Goal: Task Accomplishment & Management: Manage account settings

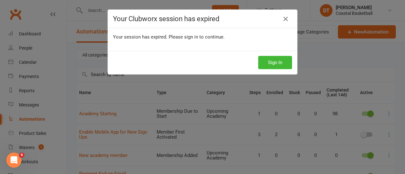
click at [203, 76] on div "Your Clubworx session has expired Your session has expired. Please sign in to c…" at bounding box center [202, 87] width 405 height 174
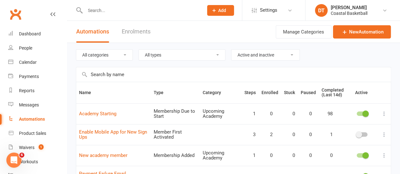
click at [203, 75] on input "text" at bounding box center [233, 74] width 315 height 15
click at [336, 54] on div "All categories Integration Mobile App Payment Upcoming Academy Welcome Email Al…" at bounding box center [234, 55] width 316 height 24
click at [123, 10] on input "text" at bounding box center [141, 10] width 116 height 9
type input "luen"
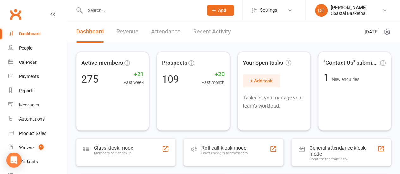
click at [136, 12] on input "text" at bounding box center [141, 10] width 116 height 9
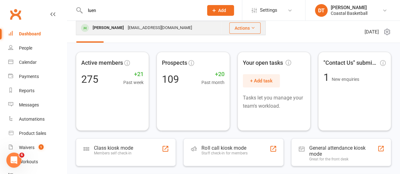
type input "luen"
click at [140, 32] on div "[EMAIL_ADDRESS][DOMAIN_NAME]" at bounding box center [160, 27] width 68 height 9
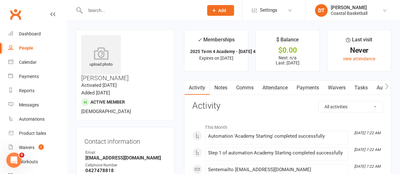
click at [336, 88] on link "Waivers" at bounding box center [337, 88] width 27 height 15
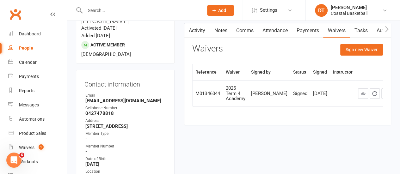
scroll to position [60, 0]
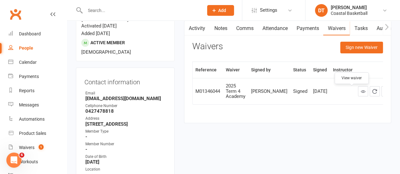
click at [358, 97] on link at bounding box center [363, 91] width 10 height 10
click at [38, 150] on count-badge "1" at bounding box center [39, 147] width 8 height 5
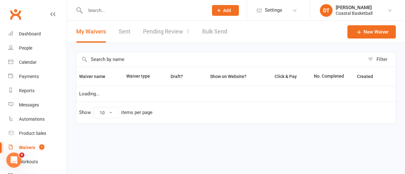
select select "100"
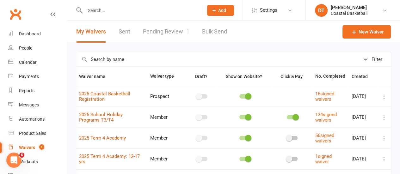
click at [247, 119] on span at bounding box center [248, 117] width 6 height 6
click at [240, 117] on input "checkbox" at bounding box center [240, 117] width 0 height 0
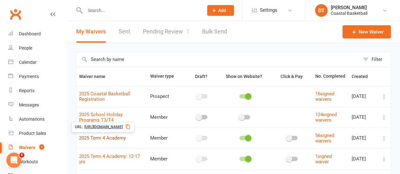
click at [99, 138] on link "2025 Term 4 Academy" at bounding box center [102, 138] width 47 height 6
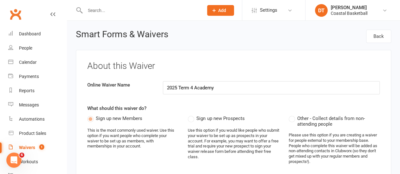
select select "applies_to_dependant_signees"
select select "select"
select select "applies_to_dependant_signees"
select select "select"
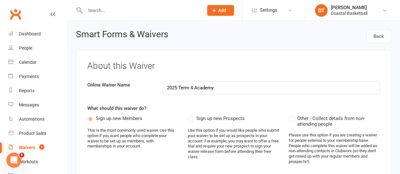
select select "applies_to_dependant_signees"
select select "select"
select select "applies_to_dependant_signees"
select select "checkbox"
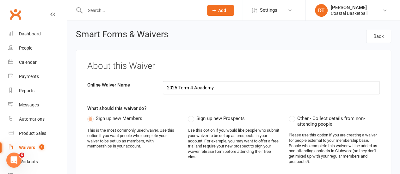
select select "applies_to_dependant_signees"
select select "select"
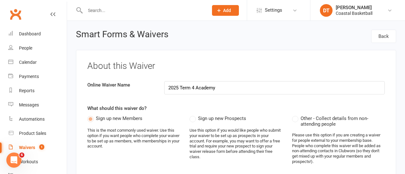
select select "100"
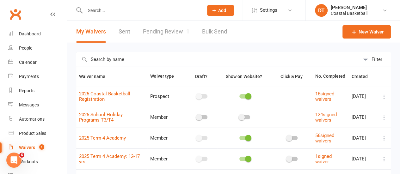
click at [389, 98] on td at bounding box center [384, 96] width 13 height 21
click at [385, 95] on icon at bounding box center [384, 97] width 6 height 6
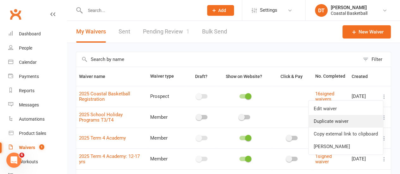
click at [368, 121] on link "Duplicate waiver" at bounding box center [346, 121] width 74 height 13
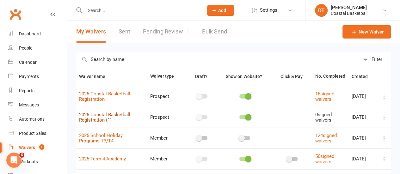
click at [112, 114] on link "2025 Coastal Basketball Registration (1)" at bounding box center [104, 117] width 51 height 11
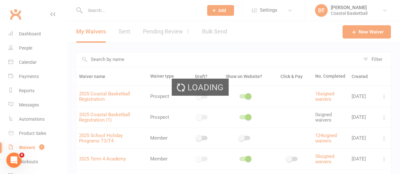
select select "applies_to_dependant_signees"
select select "select"
select select "applies_to_dependant_signees"
select select "select"
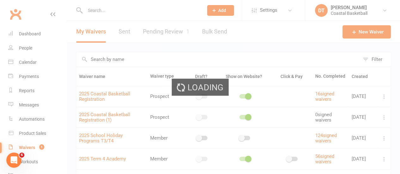
select select "applies_to_dependant_signees"
select select "checkbox"
select select "applies_to_dependant_signees"
select select "select"
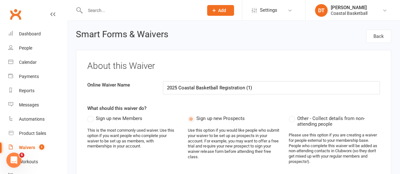
scroll to position [27, 0]
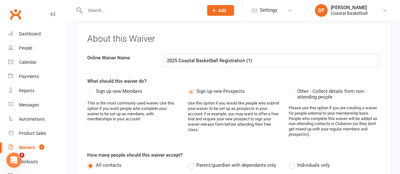
drag, startPoint x: 247, startPoint y: 60, endPoint x: 319, endPoint y: 59, distance: 72.2
click at [312, 59] on input "2025 Coastal Basketball Registration (1)" at bounding box center [271, 60] width 217 height 13
click at [178, 61] on input "2025 Coastal Basketball Registration" at bounding box center [271, 60] width 217 height 13
click at [194, 58] on input "2025 Coastal Basketball Registration" at bounding box center [271, 60] width 217 height 13
click at [205, 60] on input "2025 Coastal Basketball Registration" at bounding box center [271, 60] width 217 height 13
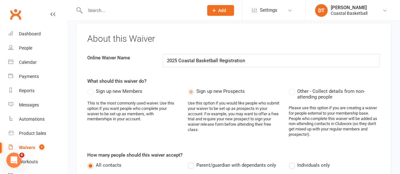
click at [205, 60] on input "2025 Coastal Basketball Registration" at bounding box center [271, 60] width 217 height 13
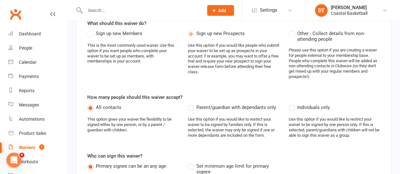
scroll to position [101, 0]
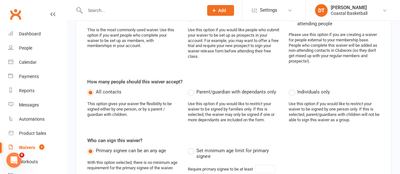
type input "2025 Coastal Academy Registration"
click at [267, 91] on span "Parent/guardian with dependants only" at bounding box center [236, 91] width 79 height 7
click at [192, 88] on input "Parent/guardian with dependants only" at bounding box center [190, 88] width 4 height 0
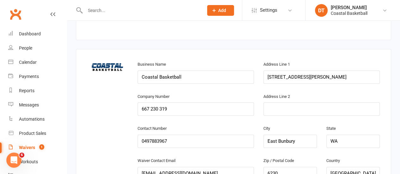
scroll to position [368, 0]
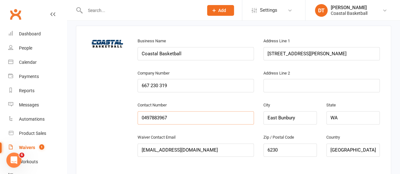
click at [173, 115] on input "0497883967" at bounding box center [196, 117] width 117 height 13
click at [233, 114] on input "0497883967" at bounding box center [196, 117] width 117 height 13
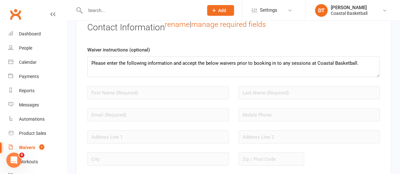
scroll to position [545, 0]
type input "0421 333 844"
click at [211, 69] on textarea "Please enter the following information and accept the below waivers prior to bo…" at bounding box center [233, 66] width 293 height 21
click at [363, 61] on textarea "Please enter the following information and accept the below waivers prior to bo…" at bounding box center [233, 66] width 293 height 21
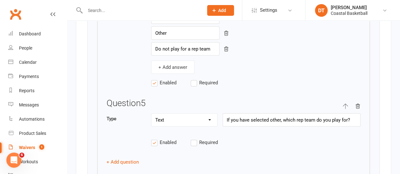
scroll to position [1944, 0]
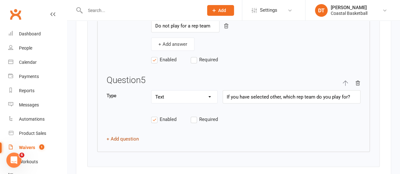
type textarea "We look forward to welcoming you to Coastal Basketball Academy. Please fill in …"
click at [129, 135] on button "+ Add question" at bounding box center [123, 139] width 32 height 8
click at [262, 150] on input "text" at bounding box center [292, 156] width 138 height 13
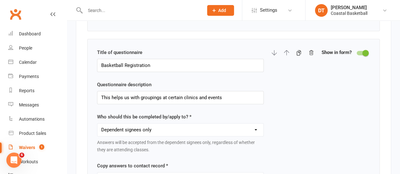
scroll to position [1299, 0]
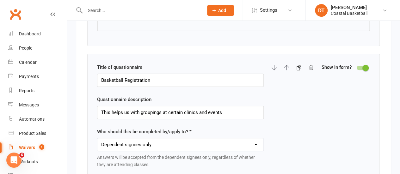
type input "Are there any friends in your preferred Academy session that you would like to …"
drag, startPoint x: 162, startPoint y: 102, endPoint x: 331, endPoint y: 75, distance: 171.3
click at [331, 75] on div "Title of questionnaire Basketball Registration Questionnaire description This h…" at bounding box center [233, 137] width 273 height 146
type input "This helps us with groupings during Academy"
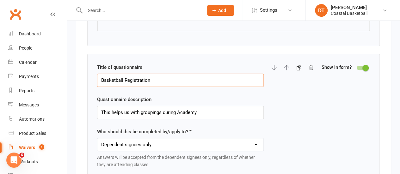
click at [220, 77] on input "Basketball Registration" at bounding box center [180, 80] width 167 height 13
click at [220, 75] on input "Basketball Registration" at bounding box center [180, 80] width 167 height 13
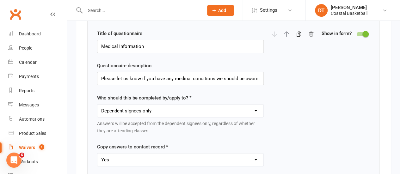
scroll to position [2417, 0]
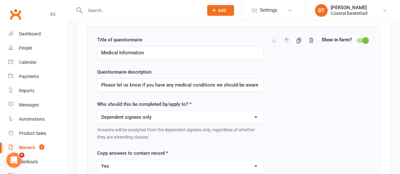
type input "Basketball Experience"
drag, startPoint x: 274, startPoint y: 66, endPoint x: 294, endPoint y: 63, distance: 20.1
click at [296, 63] on div "Title of questionnaire Medical Information Questionnaire description Please let…" at bounding box center [233, 109] width 273 height 146
click at [183, 79] on input "Please let us know if you have any medical conditions we should be aware of. Fu…" at bounding box center [180, 85] width 167 height 13
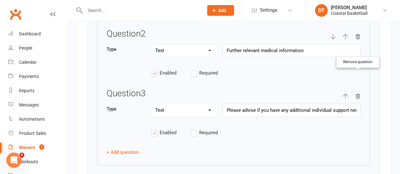
scroll to position [2692, 0]
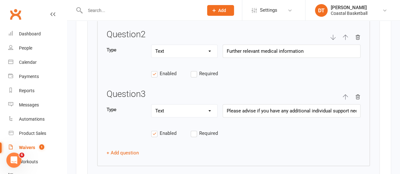
type input "Please let us know if you have any medical conditions or additional support nee…"
drag, startPoint x: 320, startPoint y: 92, endPoint x: 374, endPoint y: 86, distance: 54.5
click at [345, 104] on input "Please advise if you have any additional individual support needs that we shoul…" at bounding box center [292, 110] width 138 height 13
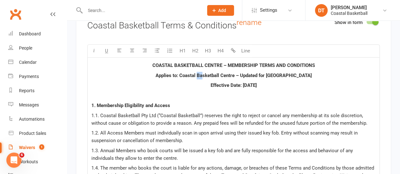
scroll to position [0, 0]
drag, startPoint x: 201, startPoint y: 56, endPoint x: 230, endPoint y: 56, distance: 29.1
click at [230, 73] on span "Applies to: Coastal Basketball Centre – Updated for Western Australia" at bounding box center [234, 76] width 156 height 6
click at [232, 73] on span "Applies to: Coastal Basketball Centre – Updated for Western Australia" at bounding box center [234, 76] width 156 height 6
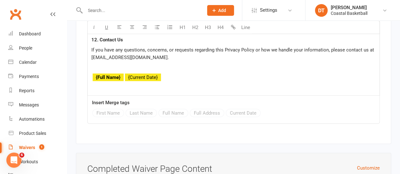
scroll to position [5748, 0]
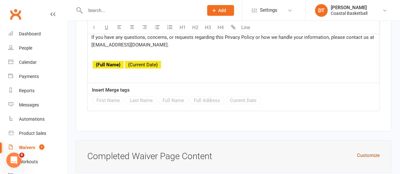
drag, startPoint x: 364, startPoint y: 101, endPoint x: 350, endPoint y: 104, distance: 14.2
click at [364, 152] on button "Customize" at bounding box center [368, 156] width 23 height 8
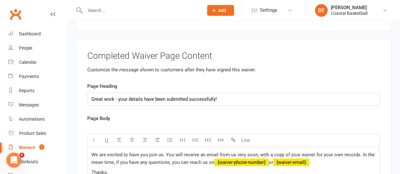
scroll to position [5849, 0]
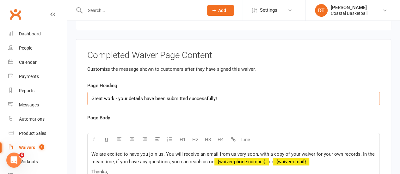
click at [224, 92] on input "Great work - your details have been submitted successfully!" at bounding box center [233, 98] width 293 height 13
type input "Thank you for submitting your registration"
click at [205, 168] on p "Thanks," at bounding box center [233, 172] width 285 height 8
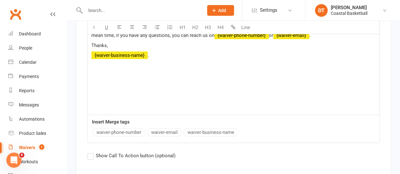
scroll to position [6014, 0]
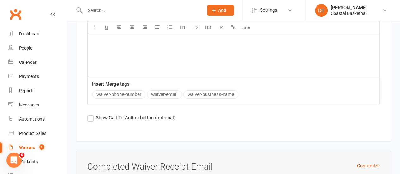
click at [378, 162] on button "Customize" at bounding box center [368, 166] width 23 height 8
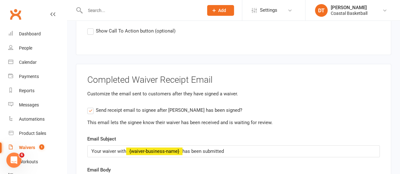
scroll to position [6115, 0]
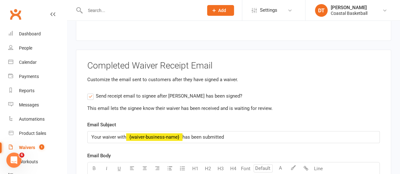
click at [273, 134] on p "Your waiver with ﻿ {waiver-business-name} has been submitted" at bounding box center [233, 138] width 285 height 8
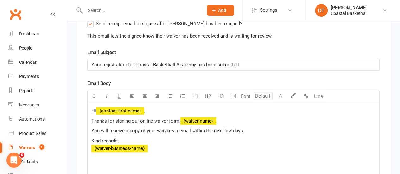
scroll to position [6191, 0]
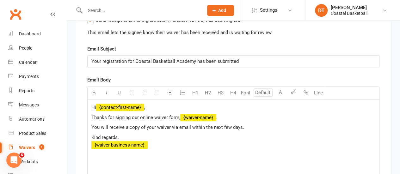
click at [132, 115] on span "Thanks for signing our online waiver form," at bounding box center [135, 118] width 89 height 6
click at [116, 115] on span "Thanks for signing our online waiver form," at bounding box center [135, 118] width 89 height 6
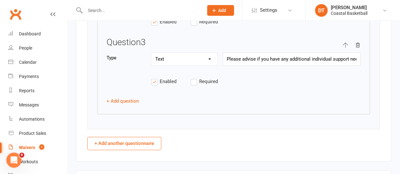
scroll to position [0, 0]
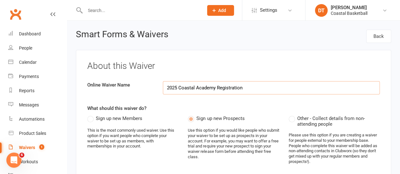
click at [233, 87] on input "2025 Coastal Academy Registration" at bounding box center [271, 87] width 217 height 13
click at [196, 87] on input "2025 Coastal Academy" at bounding box center [271, 87] width 217 height 13
click at [352, 85] on input "2025 Coastal Basketball Academy" at bounding box center [271, 87] width 217 height 13
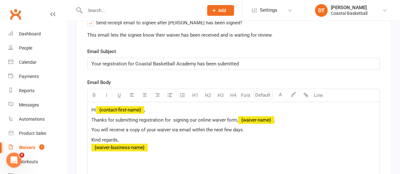
scroll to position [6197, 0]
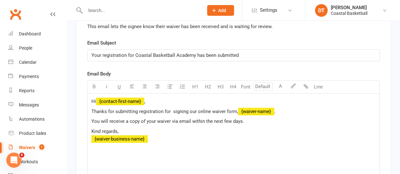
type input "2025 Coastal Basketball Academy"
drag, startPoint x: 172, startPoint y: 56, endPoint x: 240, endPoint y: 57, distance: 67.4
click at [240, 108] on p "Thanks for submitting registration for signing our online waiver form, ﻿ {waive…" at bounding box center [233, 112] width 285 height 8
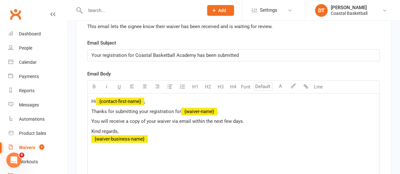
click at [249, 94] on div "Hi ﻿ {contact-first-name} , Thanks for submitting your registration for ﻿ {waiv…" at bounding box center [234, 141] width 292 height 95
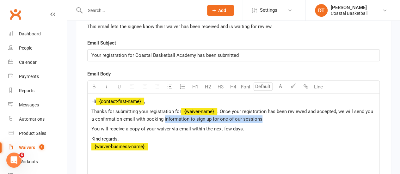
drag, startPoint x: 274, startPoint y: 65, endPoint x: 164, endPoint y: 65, distance: 110.2
click at [164, 108] on p "Thanks for submitting your registration for ﻿ {waiver-name} . Once your registr…" at bounding box center [233, 115] width 285 height 15
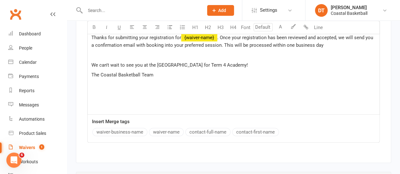
scroll to position [6286, 0]
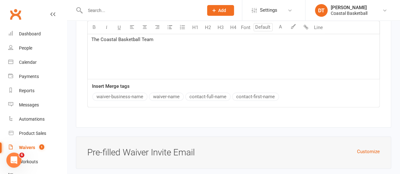
scroll to position [6328, 0]
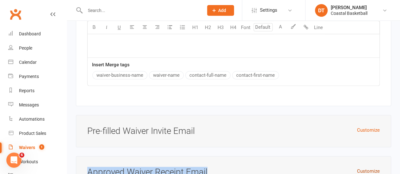
click at [376, 156] on div "Customize Approved Waiver Receipt Email" at bounding box center [234, 172] width 316 height 33
click at [376, 168] on button "Customize" at bounding box center [368, 172] width 23 height 8
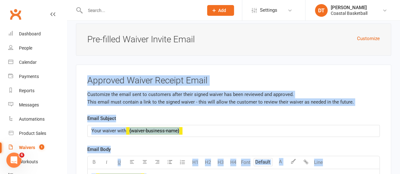
scroll to position [6525, 0]
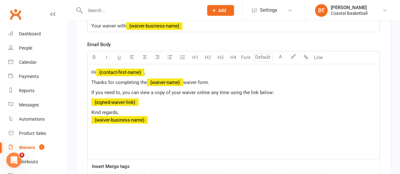
click at [241, 88] on div "Hi ﻿ {contact-first-name} , Thanks for completing the ﻿ {waiver-name} waiver fo…" at bounding box center [234, 111] width 292 height 95
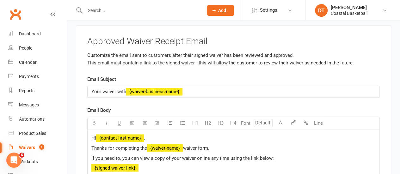
scroll to position [6450, 0]
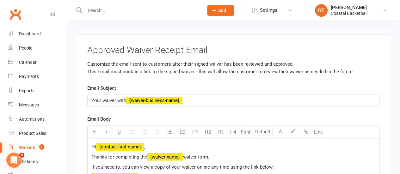
click at [160, 143] on p "Hi ﻿ {contact-first-name} ," at bounding box center [233, 147] width 285 height 8
click at [223, 153] on p "Thanks for completing the ﻿ {waiver-name} waiver form." at bounding box center [233, 157] width 285 height 8
click at [130, 154] on span "Thanks for completing the" at bounding box center [119, 157] width 56 height 6
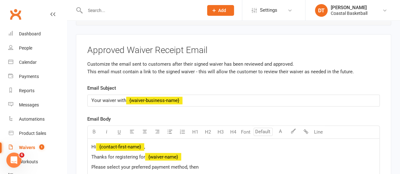
click at [224, 163] on p "Please select your preferred payment method, then" at bounding box center [233, 167] width 285 height 8
click at [173, 174] on span "To attend Academy once per week, select your preferred payment method below:" at bounding box center [176, 177] width 171 height 6
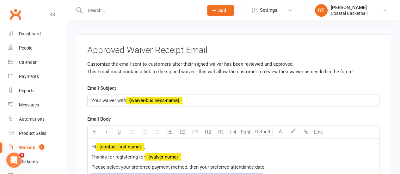
click at [173, 174] on span "To attend Academy once per week, select your preferred payment method below:" at bounding box center [176, 177] width 171 height 6
click at [96, 126] on button "button" at bounding box center [94, 132] width 13 height 13
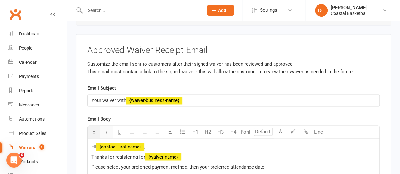
click at [111, 126] on button "button" at bounding box center [106, 132] width 13 height 13
click at [97, 126] on button "button" at bounding box center [94, 132] width 13 height 13
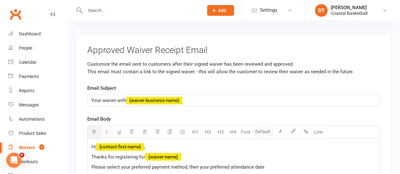
click at [110, 126] on button "button" at bounding box center [106, 132] width 13 height 13
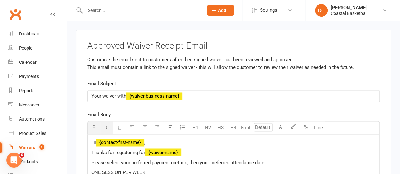
scroll to position [6481, 0]
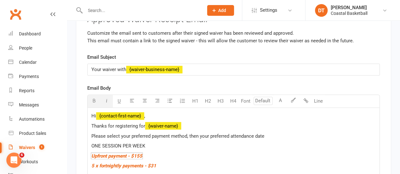
click at [125, 143] on span "ONE SESSION PER WEEK" at bounding box center [118, 146] width 54 height 6
click at [94, 98] on icon "button" at bounding box center [94, 100] width 5 height 5
click at [165, 122] on p "Thanks for registering for ﻿ {waiver-name} ﻿ Please select your preferred payme…" at bounding box center [233, 151] width 285 height 58
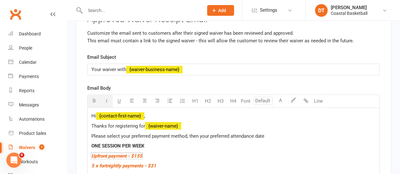
click at [170, 142] on p "ONE SESSION PER WEEK" at bounding box center [233, 146] width 285 height 8
click at [154, 137] on div "Hi ﻿ {contact-first-name} , Thanks for registering for ﻿ {waiver-name} ﻿ Please…" at bounding box center [234, 169] width 292 height 123
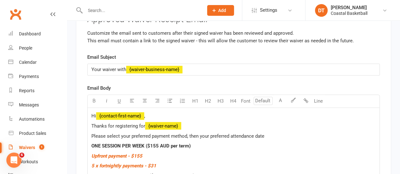
drag, startPoint x: 174, startPoint y: 130, endPoint x: 84, endPoint y: 133, distance: 90.0
click at [84, 133] on div "Approved Waiver Receipt Email Customize the email sent to customers after their…" at bounding box center [234, 141] width 316 height 277
click at [104, 98] on icon "button" at bounding box center [106, 100] width 5 height 5
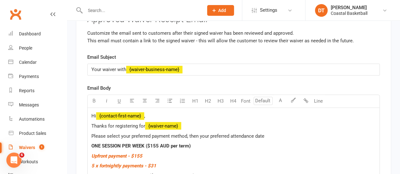
click at [147, 163] on span "5 x fortnightly payments - $31" at bounding box center [123, 166] width 65 height 6
click at [107, 163] on span "5 x fortnightly payments - $31" at bounding box center [123, 166] width 65 height 6
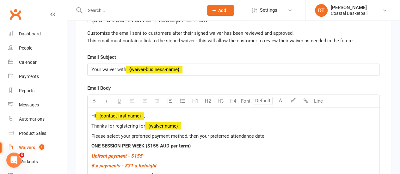
drag, startPoint x: 163, startPoint y: 140, endPoint x: 89, endPoint y: 142, distance: 74.4
click at [89, 142] on div "Hi ﻿ {contact-first-name} , Thanks for registering for ﻿ {waiver-name} ﻿ Please…" at bounding box center [234, 175] width 292 height 134
click at [92, 95] on button "button" at bounding box center [94, 101] width 13 height 13
click at [106, 98] on icon "button" at bounding box center [106, 100] width 5 height 5
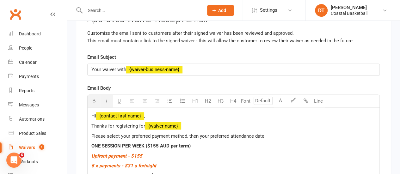
scroll to position [6512, 0]
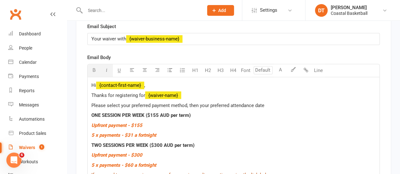
click at [222, 172] on span "If you need to, you can view a copy of your waiver online any time using the li…" at bounding box center [182, 175] width 183 height 6
click at [274, 172] on span "If you need to, you can view a copy of your waiver online any time using the li…" at bounding box center [182, 175] width 183 height 6
drag, startPoint x: 284, startPoint y: 121, endPoint x: 60, endPoint y: 123, distance: 224.1
click at [269, 102] on p "Please select your preferred payment method, then your preferred attendance date" at bounding box center [233, 106] width 285 height 8
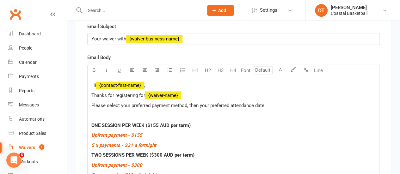
click at [274, 122] on p "ONE SESSION PER WEEK ($155 AUD per term)" at bounding box center [233, 126] width 285 height 8
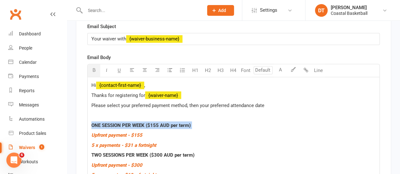
click at [274, 122] on p "ONE SESSION PER WEEK ($155 AUD per term)" at bounding box center [233, 126] width 285 height 8
click at [294, 64] on button "button" at bounding box center [293, 70] width 13 height 13
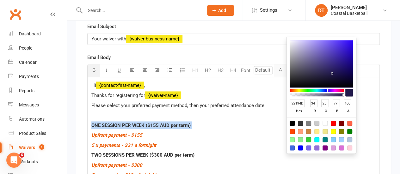
click at [282, 64] on button "A" at bounding box center [280, 70] width 13 height 13
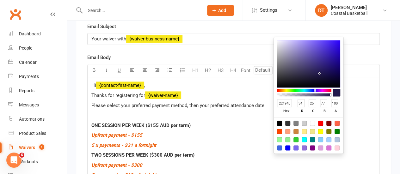
click at [287, 104] on input "22194D" at bounding box center [284, 103] width 15 height 8
type input "003"
type input "0"
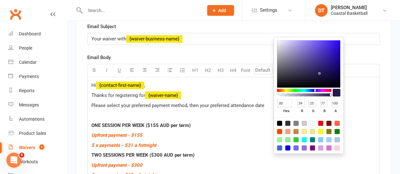
type input "0"
type input "51"
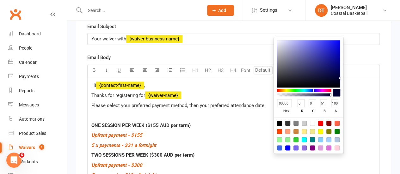
type input "003865"
type input "56"
type input "101"
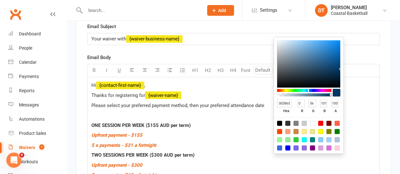
scroll to position [0, 1]
type input "003865"
click at [364, 161] on p "﻿ $ Upfront payment - $300 $ ﻿" at bounding box center [233, 165] width 285 height 8
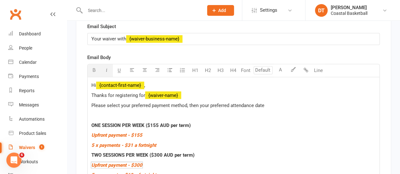
click at [293, 161] on p "﻿ $ Upfront payment - $300 $ ﻿" at bounding box center [233, 165] width 285 height 8
click at [146, 123] on span "ONE SESSION PER WEEK ($155 AUD per term)" at bounding box center [140, 126] width 99 height 6
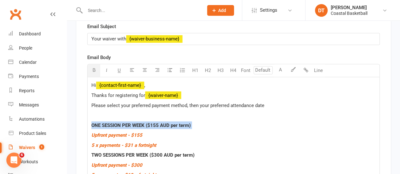
click at [146, 123] on span "ONE SESSION PER WEEK ($155 AUD per term)" at bounding box center [140, 126] width 99 height 6
click at [283, 64] on button "A" at bounding box center [280, 70] width 13 height 13
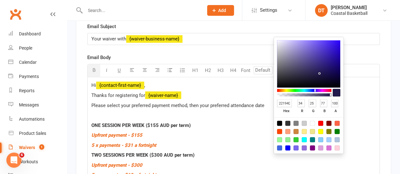
click at [287, 101] on input "22194D" at bounding box center [284, 103] width 15 height 8
type input "003"
type input "0"
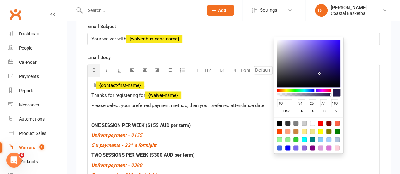
type input "0"
type input "51"
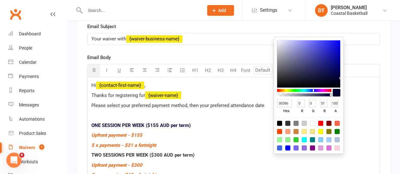
type input "003865"
type input "56"
type input "101"
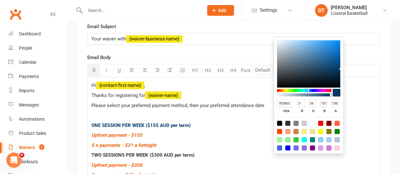
scroll to position [0, 1]
type input "003865"
click at [174, 104] on p "Thanks for registering for ﻿ {waiver-name} ﻿ Please select your preferred payme…" at bounding box center [233, 134] width 285 height 87
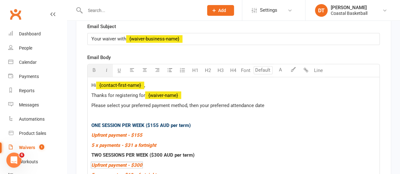
click at [174, 104] on p "Thanks for registering for ﻿ {waiver-name} ﻿ Please select your preferred payme…" at bounding box center [233, 134] width 285 height 87
click at [178, 152] on span "TWO SESSIONS PER WEEK ($300 AUD per term)" at bounding box center [142, 155] width 103 height 6
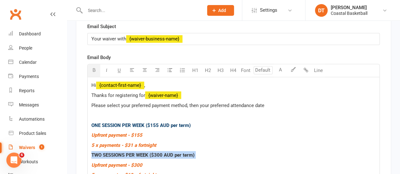
click at [178, 152] on span "TWO SESSIONS PER WEEK ($300 AUD per term)" at bounding box center [142, 155] width 103 height 6
click at [295, 67] on icon "button" at bounding box center [293, 69] width 5 height 5
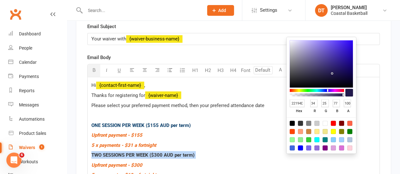
click at [301, 103] on input "22194D" at bounding box center [297, 103] width 15 height 8
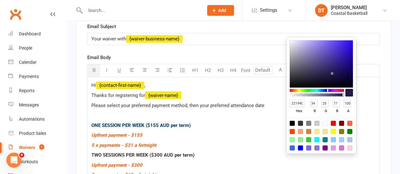
click at [301, 103] on input "22194D" at bounding box center [297, 103] width 15 height 8
type input "003"
type input "0"
type input "51"
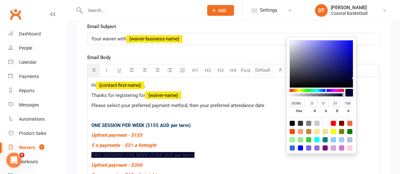
type input "003865"
type input "56"
type input "101"
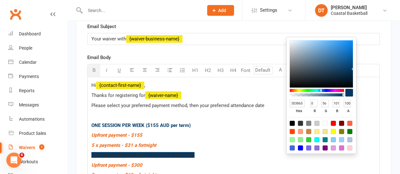
type input "003"
type input "0"
type input "51"
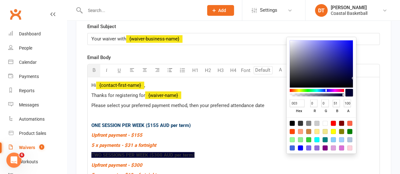
scroll to position [0, 0]
click at [284, 64] on button "A" at bounding box center [280, 70] width 13 height 13
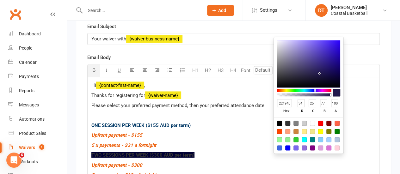
click at [283, 106] on input "22194D" at bounding box center [284, 103] width 15 height 8
type input "003"
type input "0"
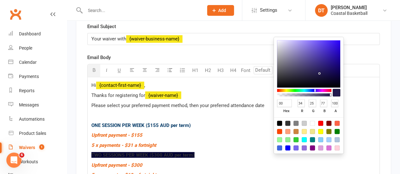
type input "51"
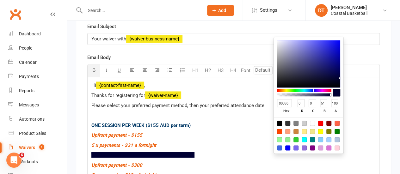
type input "003865"
type input "56"
type input "101"
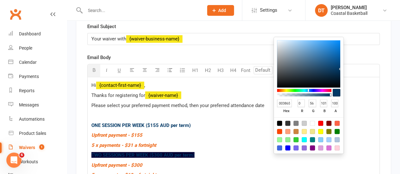
scroll to position [0, 1]
click at [362, 131] on p "﻿ $ Upfront payment - $155 $ ﻿" at bounding box center [233, 135] width 285 height 8
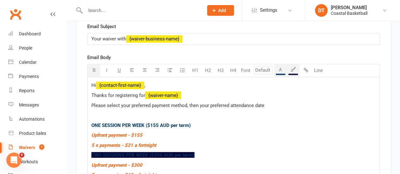
click at [179, 152] on span "TWO SESSIONS PER WEEK ($300 AUD per term)" at bounding box center [142, 155] width 103 height 6
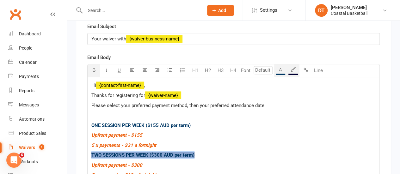
click at [179, 152] on span "TWO SESSIONS PER WEEK ($300 AUD per term)" at bounding box center [142, 155] width 103 height 6
click at [297, 64] on button "button" at bounding box center [293, 70] width 13 height 13
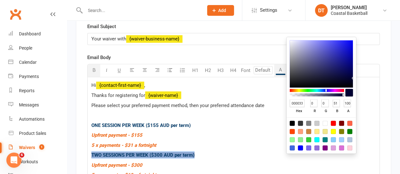
type input "040429"
type input "4"
type input "41"
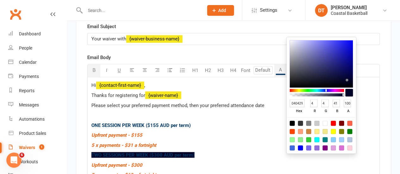
type input "050529"
type input "5"
type input "343463"
type input "52"
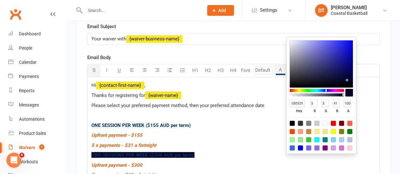
type input "52"
type input "99"
type input "6D6D94"
type input "109"
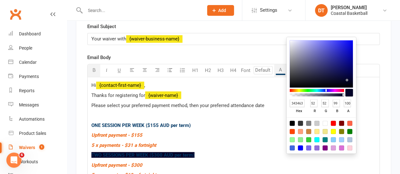
type input "148"
type input "BEBECA"
type input "190"
type input "202"
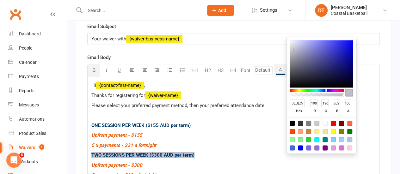
type input "FAFAFA"
type input "250"
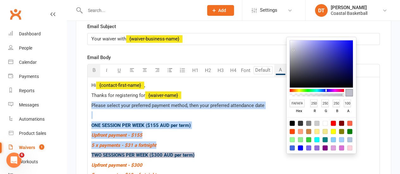
type input "FFFFFF"
type input "255"
type input "22194D"
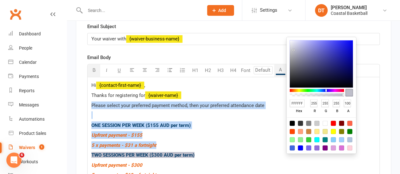
type input "34"
type input "25"
type input "77"
type input "FFFFFF"
type input "255"
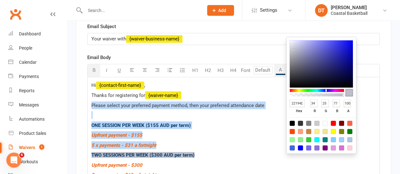
type input "255"
type input "22194D"
type input "34"
type input "25"
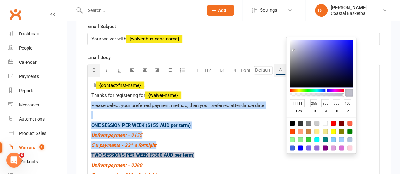
type input "77"
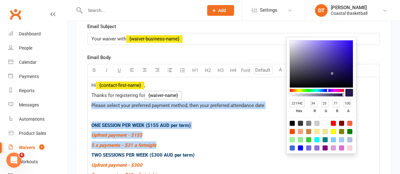
drag, startPoint x: 347, startPoint y: 80, endPoint x: 279, endPoint y: 39, distance: 79.7
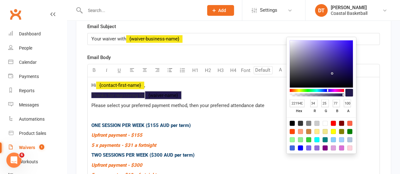
type input "FFFFFF"
type input "255"
drag, startPoint x: 317, startPoint y: 96, endPoint x: 280, endPoint y: 95, distance: 37.4
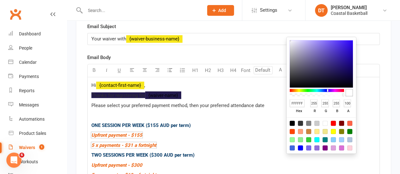
click at [297, 95] on div at bounding box center [317, 94] width 53 height 3
drag, startPoint x: 297, startPoint y: 95, endPoint x: 289, endPoint y: 95, distance: 7.6
click at [289, 95] on div "FFFFFF hex 255 r 255 g 255 b 100 a" at bounding box center [322, 95] width 70 height 117
click at [220, 91] on p "Thanks for registering for ﻿ {waiver-name} ﻿ Please select your preferred payme…" at bounding box center [233, 134] width 285 height 87
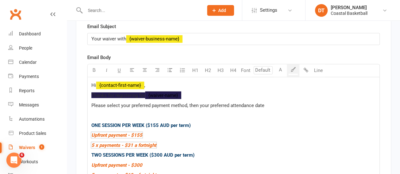
click at [270, 104] on p "Thanks for registering for ﻿ {waiver-name} ﻿ Please select your preferred payme…" at bounding box center [233, 134] width 285 height 87
click at [341, 161] on p "﻿ $ Upfront payment - $300 $ ﻿" at bounding box center [233, 165] width 285 height 8
click at [322, 151] on p "TWO SESSIONS PER WEEK ($300 AUD per term)" at bounding box center [233, 155] width 285 height 8
click at [206, 77] on div "Hi ﻿ {contact-first-name} , Thanks for registering for ﻿ {waiver-name} ﻿ Please…" at bounding box center [234, 148] width 292 height 143
click at [200, 91] on p "Thanks for registering for ﻿ {waiver-name} ﻿" at bounding box center [233, 95] width 285 height 8
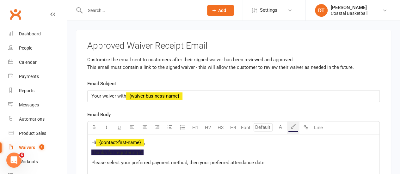
scroll to position [6472, 0]
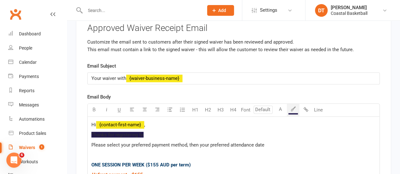
click at [164, 131] on p "Thanks for registering fo Please select your preferred payment method, then you…" at bounding box center [233, 174] width 285 height 87
click at [145, 131] on p "Thanks for registering fo" at bounding box center [233, 135] width 285 height 8
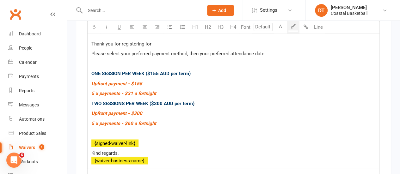
scroll to position [6475, 0]
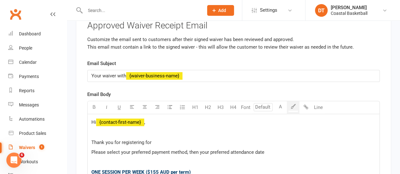
click at [212, 139] on p "Thank you for registering for ﻿ {waiver-name}" at bounding box center [233, 143] width 285 height 8
drag, startPoint x: 189, startPoint y: 89, endPoint x: 162, endPoint y: 85, distance: 26.6
click at [162, 139] on p "Thank you for registering for ﻿ {waiver-name}" at bounding box center [233, 143] width 285 height 8
click at [181, 140] on span "﻿ {waiver-name}" at bounding box center [170, 143] width 36 height 6
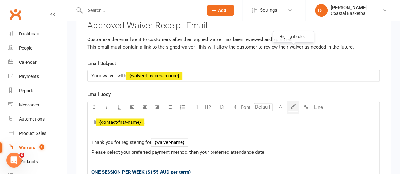
click at [291, 104] on icon "button" at bounding box center [293, 106] width 5 height 5
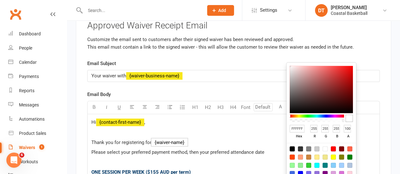
click at [211, 149] on span "Please select your preferred payment method, then your preferred attendance date" at bounding box center [177, 152] width 173 height 6
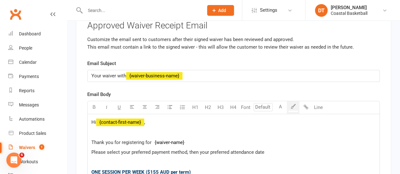
click at [220, 139] on p "Thank you for registering for ﻿ {waiver-name}" at bounding box center [233, 143] width 285 height 8
drag, startPoint x: 223, startPoint y: 87, endPoint x: 158, endPoint y: 81, distance: 65.2
click at [158, 129] on p "﻿ Thank you for registering for ﻿ {waiver-name} Please select your preferred pa…" at bounding box center [233, 178] width 285 height 98
click at [158, 129] on p "Thank ﻿ ease select your preferred payment method, then your preferred attendan…" at bounding box center [233, 178] width 285 height 98
click at [161, 129] on p "Thank" at bounding box center [233, 133] width 285 height 8
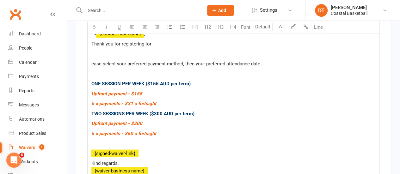
click at [161, 143] on div "Email Subject Your waiver with ﻿ {waiver-business-name} Email Body Highlight co…" at bounding box center [233, 89] width 293 height 236
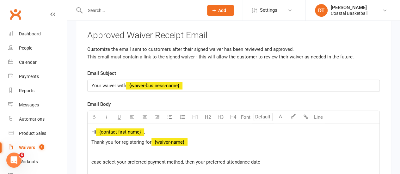
click at [215, 138] on p "Thank you for registering for ﻿ {waiver-name}" at bounding box center [233, 142] width 285 height 8
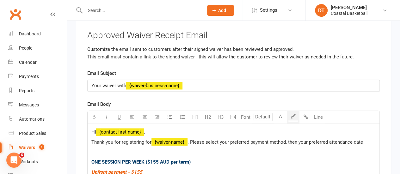
click at [320, 139] on span ". Please select your preferred payment method, then your preferred attendance d…" at bounding box center [276, 142] width 176 height 6
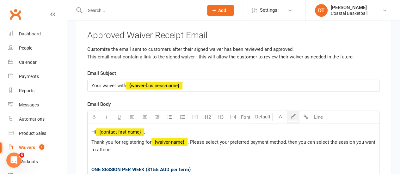
click at [282, 111] on button "A" at bounding box center [280, 117] width 13 height 13
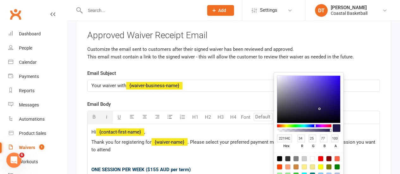
click at [285, 137] on input "22194D" at bounding box center [284, 139] width 15 height 8
click at [285, 136] on input "22194D" at bounding box center [284, 139] width 15 height 8
paste input "#a6182e"
type input "#a6182e"
type input "166"
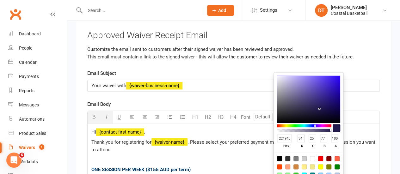
type input "24"
type input "46"
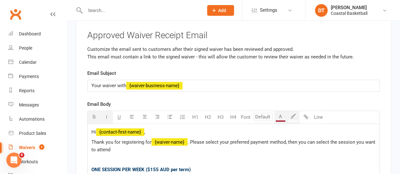
click at [282, 111] on button "A" at bounding box center [280, 117] width 13 height 13
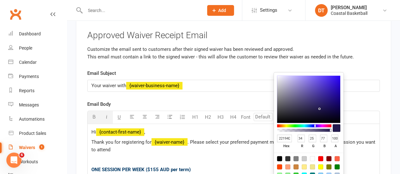
click at [287, 137] on input "22194D" at bounding box center [284, 139] width 15 height 8
paste input "#a6182e"
type input "#a6182e"
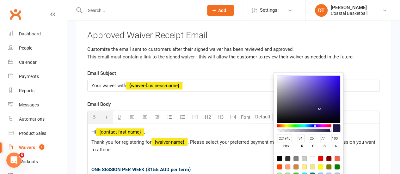
type input "166"
type input "24"
type input "46"
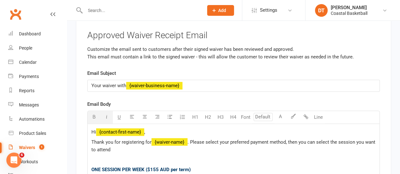
click at [283, 111] on button "A" at bounding box center [280, 117] width 13 height 13
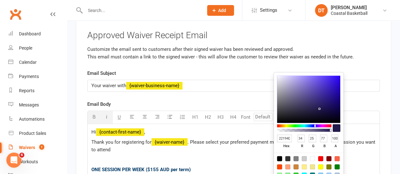
click at [286, 136] on input "22194D" at bounding box center [284, 139] width 15 height 8
paste input "#a6182e"
type input "#a6182e"
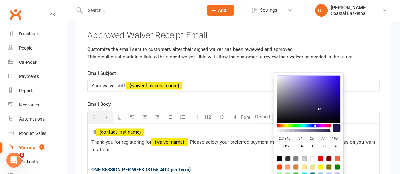
type input "166"
type input "24"
type input "46"
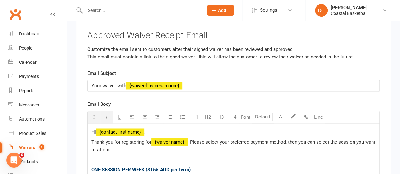
click at [282, 121] on div "button" at bounding box center [280, 121] width 9 height 1
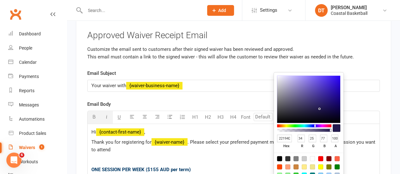
click at [286, 138] on input "22194D" at bounding box center [284, 139] width 15 height 8
paste input "#a6182e"
type input "#a6182e"
type input "166"
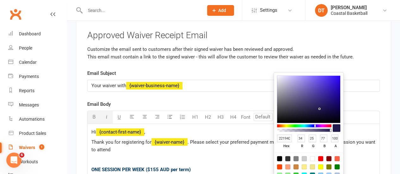
type input "24"
type input "46"
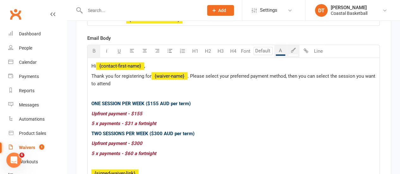
scroll to position [6540, 0]
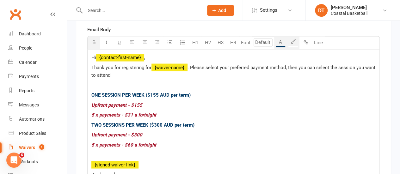
click at [173, 104] on div "Hi ﻿ {contact-first-name} , Thank you for registering for ﻿ {waiver-name} . Ple…" at bounding box center [234, 119] width 292 height 141
click at [269, 151] on p "﻿ $ ﻿ $ ﻿" at bounding box center [233, 155] width 285 height 8
drag, startPoint x: 213, startPoint y: 112, endPoint x: 89, endPoint y: 107, distance: 124.5
click at [89, 107] on div "Hi ﻿ {contact-first-name} , Thank you for registering for ﻿ {waiver-name} . Ple…" at bounding box center [234, 119] width 292 height 141
click at [144, 161] on p "﻿ {signed-waiver-link}" at bounding box center [233, 165] width 285 height 8
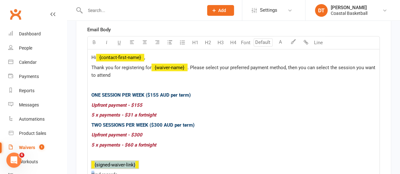
click at [144, 161] on p "﻿ {signed-waiver-link}" at bounding box center [233, 165] width 285 height 8
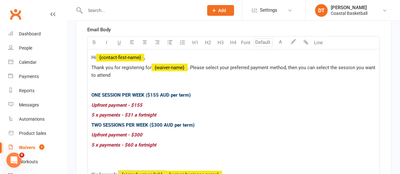
click at [166, 172] on span "﻿ {waiver-business-name}" at bounding box center [194, 175] width 56 height 6
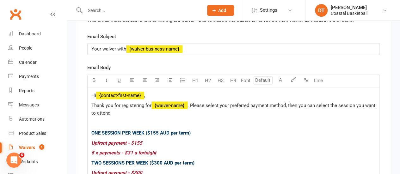
scroll to position [6541, 0]
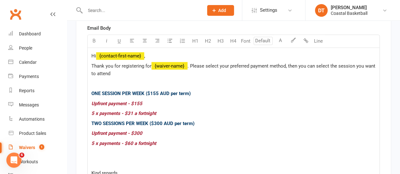
click at [128, 169] on p "Kind regards," at bounding box center [233, 173] width 285 height 8
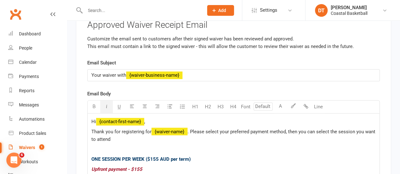
scroll to position [6467, 0]
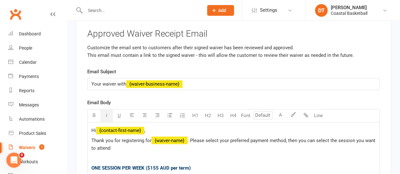
click at [183, 127] on p "Hi ﻿ {contact-first-name} ," at bounding box center [233, 131] width 285 height 8
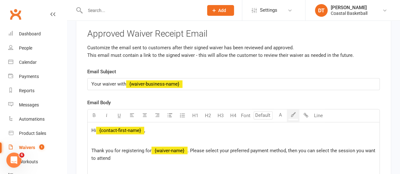
click at [325, 148] on span ". Please select your preferred payment method, then you can select the session …" at bounding box center [234, 154] width 286 height 13
click at [309, 148] on span ". Please select your preferred payment method, then you can book into the sessi…" at bounding box center [231, 154] width 281 height 13
click at [185, 147] on p "Thank you for registering for ﻿ {waiver-name} . Please select your preferred pa…" at bounding box center [233, 154] width 285 height 15
click at [289, 148] on span ". Please select your preferred payment method, then you can book into the sessi…" at bounding box center [231, 154] width 281 height 13
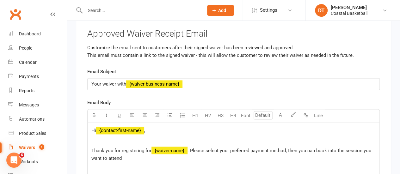
click at [328, 147] on p "Thank you for registering for ﻿ {waiver-name} . Please select your preferred pa…" at bounding box center [233, 154] width 285 height 15
click at [291, 148] on span ". Please select your preferred payment method, then you can book into the sessi…" at bounding box center [231, 154] width 281 height 13
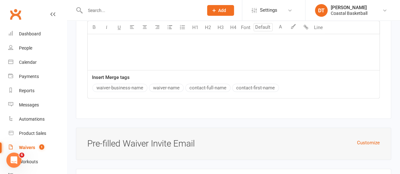
scroll to position [6298, 0]
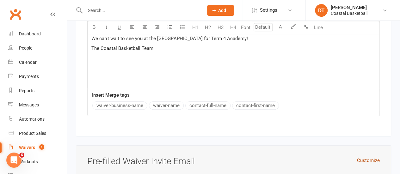
click at [379, 157] on button "Customize" at bounding box center [368, 161] width 23 height 8
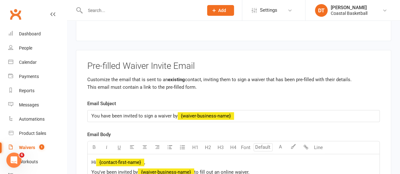
scroll to position [6412, 0]
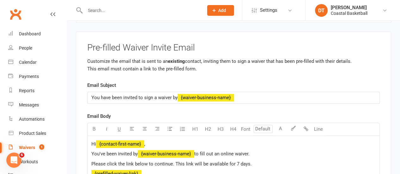
click at [260, 94] on p "You have been invited to sign a waiver by ﻿ {waiver-business-name}" at bounding box center [233, 98] width 285 height 8
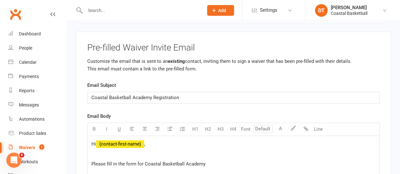
click at [105, 161] on span "Please fill in the form for Coastal Basketball Academy" at bounding box center [148, 164] width 114 height 6
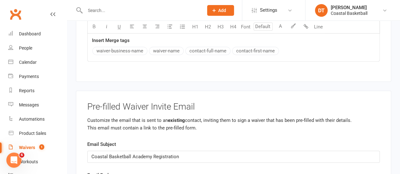
scroll to position [6407, 0]
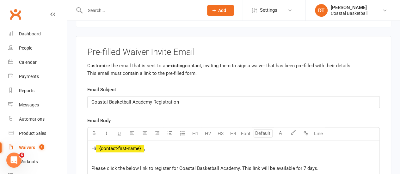
click at [353, 165] on p "Please click the below link to register for Coastal Basketball Academy. This li…" at bounding box center [233, 169] width 285 height 8
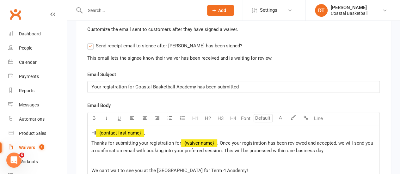
scroll to position [6156, 0]
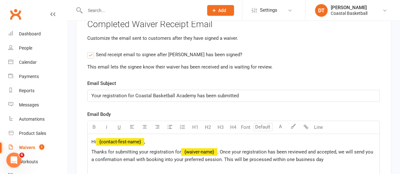
click at [136, 149] on span ". Once your registration has been reviewed and accepted, we will send you a con…" at bounding box center [232, 155] width 283 height 13
click at [152, 149] on span ". Once your registration has been reviewed and accepted, we will send you a con…" at bounding box center [232, 155] width 283 height 13
click at [142, 149] on span "Thanks for submitting your registration for" at bounding box center [136, 152] width 90 height 6
click at [144, 149] on span ". Once your registration has been reviewed and accepted, we will send you a con…" at bounding box center [232, 155] width 283 height 13
click at [296, 148] on p "Thanks for submitting your registration for ﻿ {waiver-name} . Once your registr…" at bounding box center [233, 159] width 285 height 23
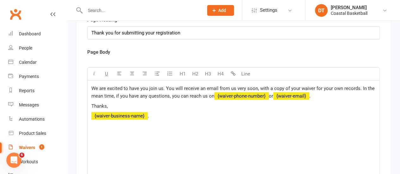
scroll to position [5851, 0]
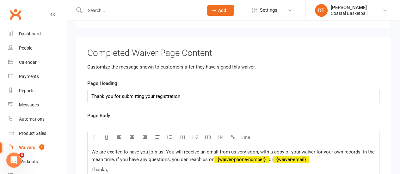
click at [173, 149] on span "We are excited to have you join us. You will receive an email from us very soon…" at bounding box center [233, 155] width 285 height 13
click at [257, 149] on span "We are excited to have you join us. You will receive an email from us very soon…" at bounding box center [233, 155] width 285 height 13
click at [167, 149] on span "We are excited to have you join us. You will receive an email from us very soon…" at bounding box center [233, 155] width 285 height 13
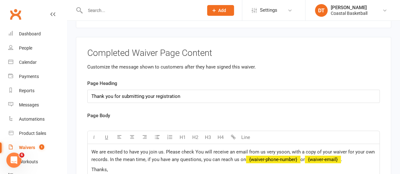
drag, startPoint x: 165, startPoint y: 101, endPoint x: 243, endPoint y: 109, distance: 78.6
click at [243, 149] on span "We are excited to have you join us. Please check You will receive an email from…" at bounding box center [231, 155] width 281 height 13
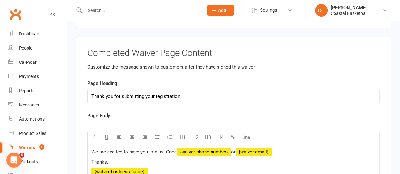
click at [211, 80] on div "Page Heading Thank you for submitting your registration" at bounding box center [233, 91] width 293 height 23
click at [213, 90] on input "Thank you for submitting your registration" at bounding box center [233, 96] width 293 height 13
type input "Thank you for submitting your registration for Coastal Basketball Academy"
click at [177, 149] on span "We are excited to have you join us. Once" at bounding box center [133, 152] width 85 height 6
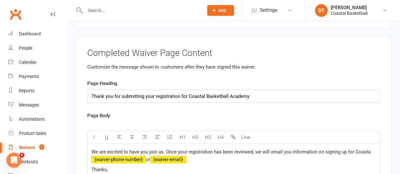
drag, startPoint x: 370, startPoint y: 99, endPoint x: 291, endPoint y: 101, distance: 79.2
click at [291, 148] on p "We are excited to have you join us. Once your registration has been reviewed, w…" at bounding box center [233, 155] width 285 height 15
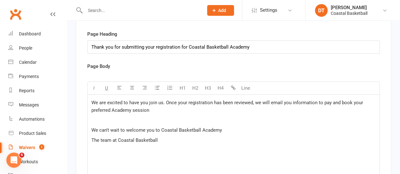
scroll to position [5892, 0]
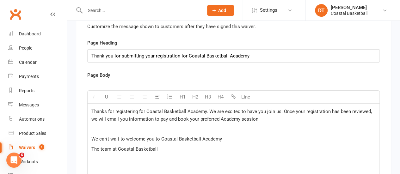
click at [254, 135] on p "We can't wait to welcome you to Coastal Basketball Academy" at bounding box center [233, 139] width 285 height 8
click at [275, 146] on p "The team at Coastal Basketball" at bounding box center [233, 150] width 285 height 8
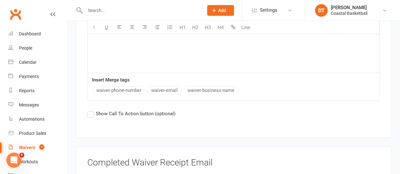
scroll to position [6018, 0]
click at [140, 110] on span "Show Call To Action button (optional)" at bounding box center [136, 113] width 80 height 7
click at [91, 110] on input "Show Call To Action button (optional)" at bounding box center [89, 110] width 4 height 0
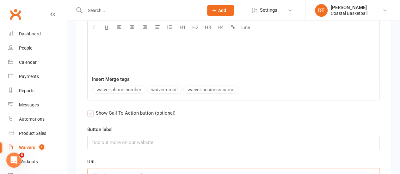
click at [173, 168] on input "text" at bounding box center [233, 174] width 293 height 13
click at [165, 136] on input "text" at bounding box center [233, 142] width 293 height 13
click at [128, 110] on label "Show Call To Action button (optional)" at bounding box center [131, 114] width 88 height 8
click at [91, 110] on input "Show Call To Action button (optional)" at bounding box center [89, 110] width 4 height 0
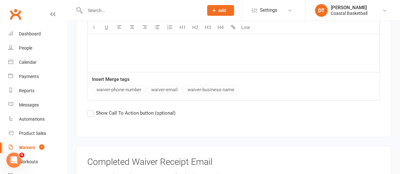
click at [131, 110] on span "Show Call To Action button (optional)" at bounding box center [136, 113] width 80 height 7
click at [91, 110] on input "Show Call To Action button (optional)" at bounding box center [89, 110] width 4 height 0
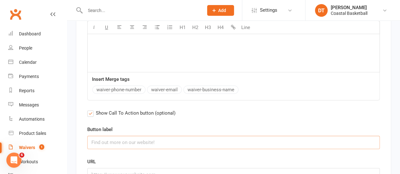
click at [131, 136] on input "text" at bounding box center [233, 142] width 293 height 13
type input "C"
type input "Close"
click at [128, 168] on input "text" at bounding box center [233, 174] width 293 height 13
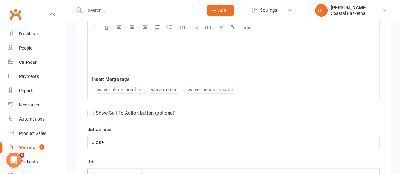
paste input "https://coastalbasketball.com.au/academy/"
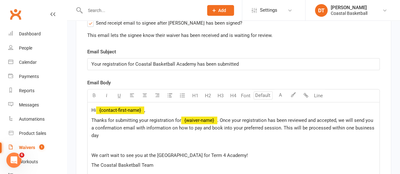
scroll to position [6179, 0]
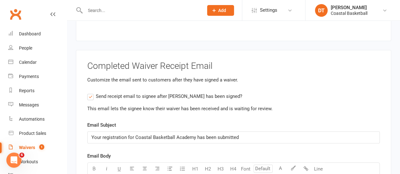
type input "https://coastalbasketball.com.au/academy/"
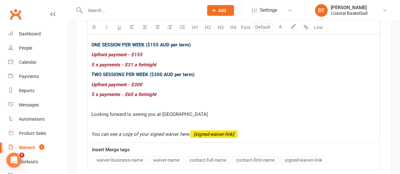
scroll to position [6881, 0]
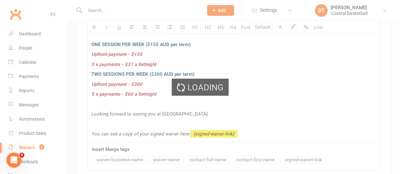
select select "100"
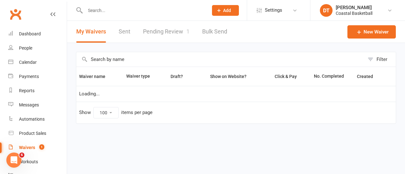
click at [40, 148] on span "1" at bounding box center [41, 147] width 5 height 5
click at [199, 139] on div "Filter Waiver name Waiver type Draft? Show on Website? Click & Pay No. Complete…" at bounding box center [236, 92] width 338 height 99
click at [171, 100] on table "Waiver name Waiver type Draft? Show on Website? Click & Pay No. Completed Creat…" at bounding box center [236, 95] width 320 height 57
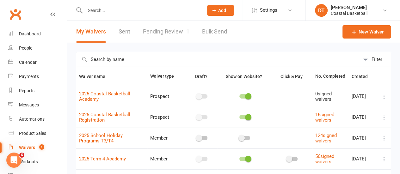
click at [122, 83] on span "https://app.clubworx.com/s/ALPNaCSo" at bounding box center [105, 83] width 38 height 6
click at [113, 99] on span "2025 Coastal Basketball Academy" at bounding box center [104, 96] width 51 height 17
click at [100, 94] on link "2025 Coastal Basketball Academy" at bounding box center [104, 96] width 51 height 11
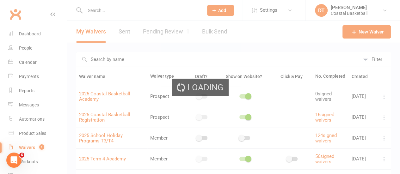
select select "applies_to_dependant_signees"
select select "select"
select select "applies_to_dependant_signees"
select select "select"
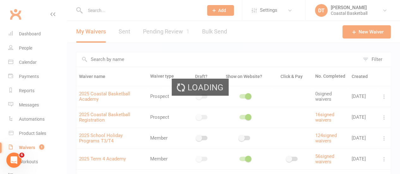
select select "applies_to_dependant_signees"
select select "checkbox"
select select "applies_to_dependant_signees"
select select "select"
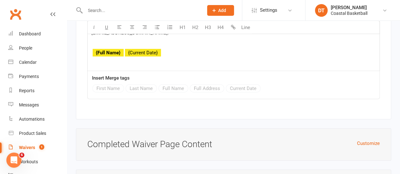
scroll to position [5768, 0]
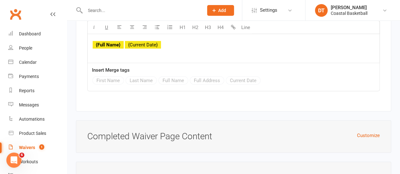
click at [368, 132] on h3 "Completed Waiver Page Content" at bounding box center [233, 137] width 293 height 10
click at [368, 132] on button "Customize" at bounding box center [368, 136] width 23 height 8
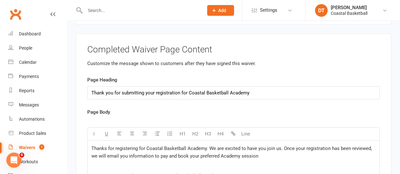
scroll to position [5869, 0]
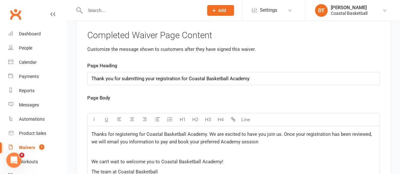
click at [235, 148] on p at bounding box center [233, 152] width 285 height 8
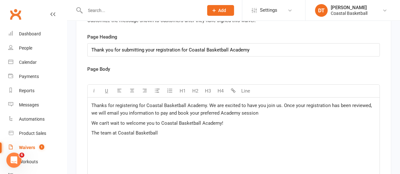
scroll to position [6156, 0]
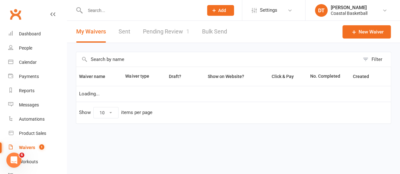
select select "100"
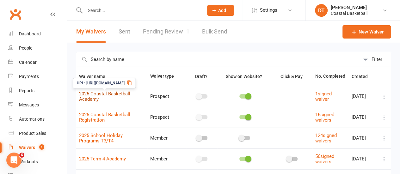
drag, startPoint x: 87, startPoint y: 100, endPoint x: 229, endPoint y: 95, distance: 141.9
click at [87, 100] on link "2025 Coastal Basketball Academy" at bounding box center [104, 96] width 51 height 11
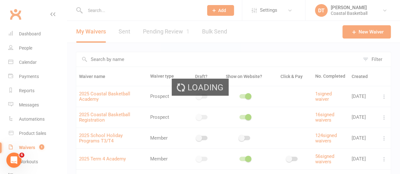
select select "applies_to_dependant_signees"
select select "select"
select select "applies_to_dependant_signees"
select select "select"
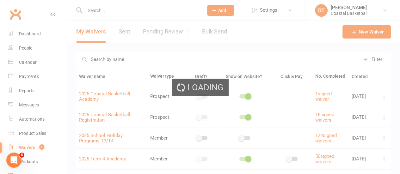
select select "applies_to_dependant_signees"
select select "checkbox"
select select "applies_to_dependant_signees"
select select "select"
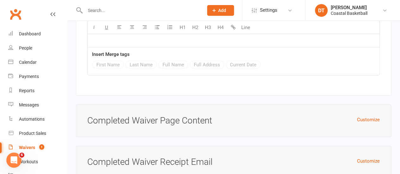
scroll to position [5807, 0]
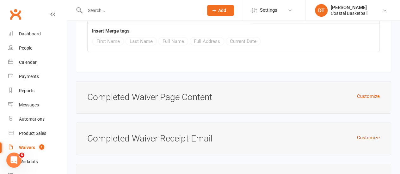
click at [373, 134] on button "Customize" at bounding box center [368, 138] width 23 height 8
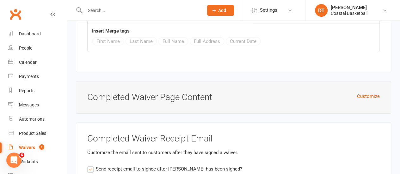
drag, startPoint x: 134, startPoint y: 160, endPoint x: 53, endPoint y: 159, distance: 81.4
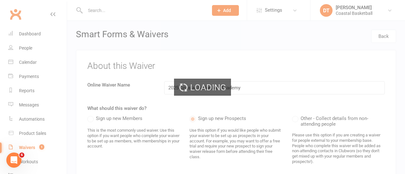
select select "100"
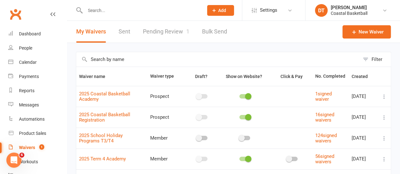
click at [175, 32] on link "Pending Review 1" at bounding box center [166, 32] width 47 height 22
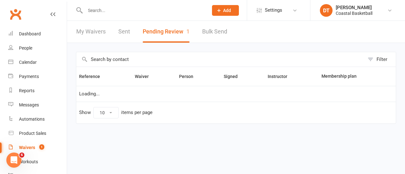
select select "50"
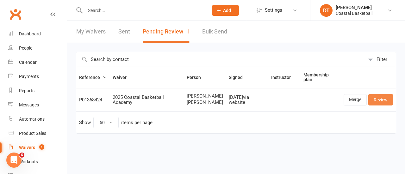
click at [384, 106] on link "Review" at bounding box center [381, 99] width 25 height 11
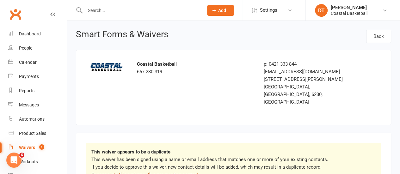
click at [176, 172] on link "associate this waiver with a pre-existing contact" at bounding box center [148, 175] width 102 height 6
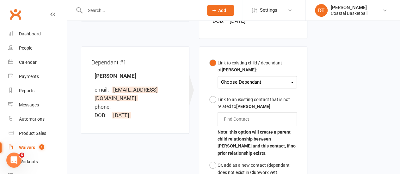
scroll to position [172, 0]
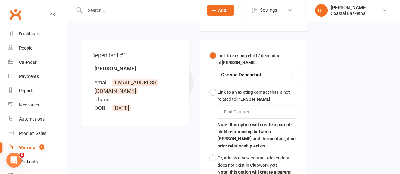
click at [265, 71] on div "Choose Dependant" at bounding box center [257, 75] width 72 height 9
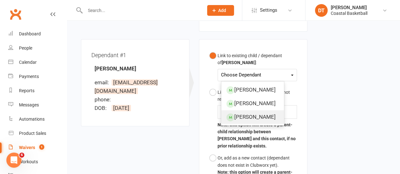
click at [261, 113] on link "Zayde Thompson" at bounding box center [253, 117] width 63 height 14
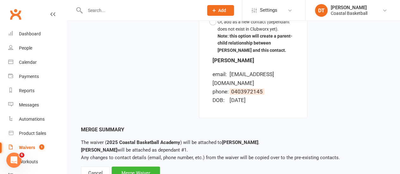
scroll to position [315, 0]
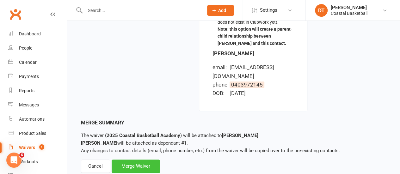
click at [140, 160] on div "Merge Waiver" at bounding box center [136, 166] width 48 height 13
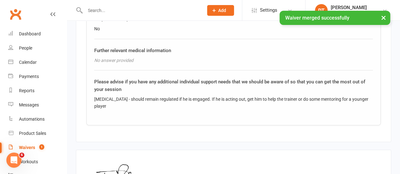
scroll to position [1270, 0]
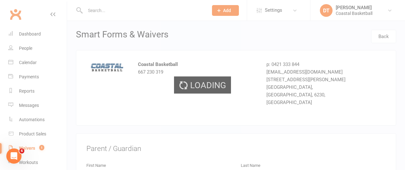
select select "50"
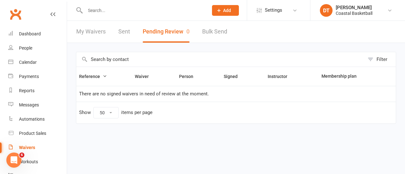
drag, startPoint x: 75, startPoint y: 31, endPoint x: 87, endPoint y: 31, distance: 12.7
click at [75, 31] on div "My Waivers Sent Pending Review 0 Bulk Send" at bounding box center [151, 32] width 169 height 22
click at [87, 31] on link "My Waivers" at bounding box center [90, 32] width 29 height 22
select select "100"
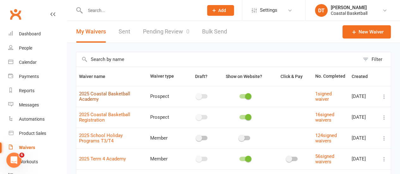
click at [97, 101] on link "2025 Coastal Basketball Academy" at bounding box center [104, 96] width 51 height 11
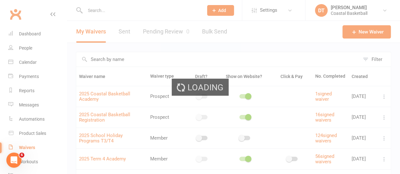
select select "applies_to_dependant_signees"
select select "select"
select select "applies_to_dependant_signees"
select select "select"
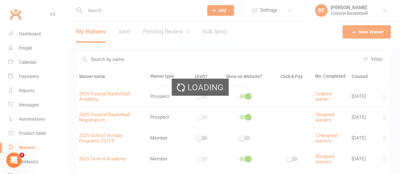
select select "applies_to_dependant_signees"
select select "checkbox"
select select "applies_to_dependant_signees"
select select "select"
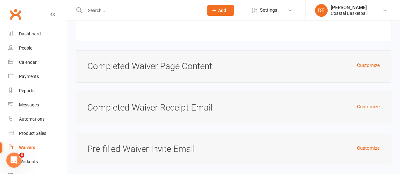
scroll to position [5846, 0]
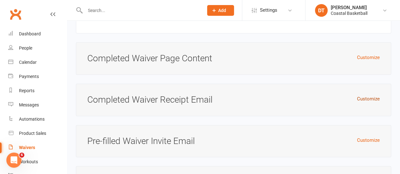
click at [375, 95] on button "Customize" at bounding box center [368, 99] width 23 height 8
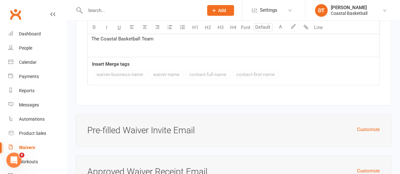
scroll to position [6112, 0]
click at [369, 167] on button "Customize" at bounding box center [368, 171] width 23 height 8
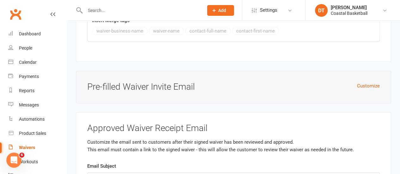
scroll to position [6163, 0]
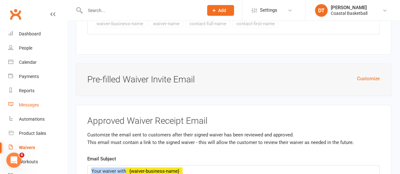
drag, startPoint x: 126, startPoint y: 118, endPoint x: 47, endPoint y: 110, distance: 79.9
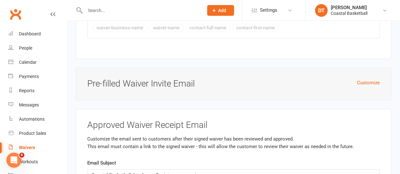
scroll to position [6253, 0]
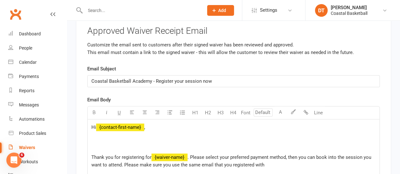
click at [301, 154] on p "Thank you for registering for ﻿ {waiver-name} . Please select your preferred pa…" at bounding box center [233, 161] width 285 height 15
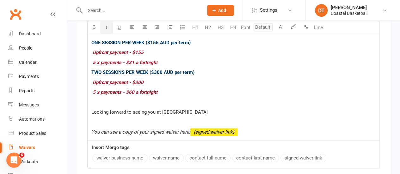
scroll to position [6362, 0]
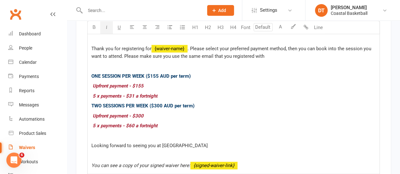
click at [94, 143] on span "Looking forward to seeing you at Coastal Basketball Academy" at bounding box center [149, 146] width 117 height 6
click at [225, 102] on p "TWO SESSIONS PER WEEK ($300 AUD per term)" at bounding box center [233, 106] width 285 height 8
click at [277, 107] on div "Hi ﻿ {contact-first-name} , ﻿ Thank you for registering for ﻿ {waiver-name} . P…" at bounding box center [234, 92] width 292 height 163
click at [283, 97] on div "Hi ﻿ {contact-first-name} , ﻿ Thank you for registering for ﻿ {waiver-name} . P…" at bounding box center [234, 92] width 292 height 163
click at [321, 28] on button "Line" at bounding box center [318, 27] width 13 height 13
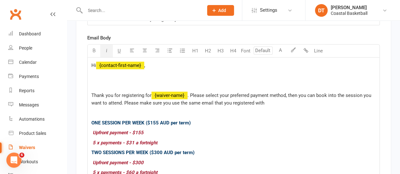
scroll to position [6414, 0]
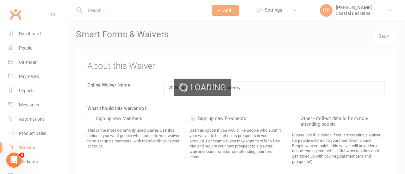
select select "100"
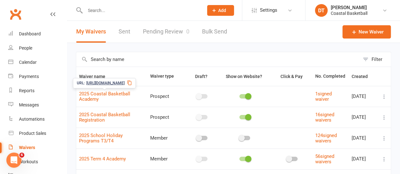
click at [129, 97] on span "2025 Coastal Basketball Academy" at bounding box center [104, 96] width 51 height 17
click at [114, 94] on link "2025 Coastal Basketball Academy" at bounding box center [104, 96] width 51 height 11
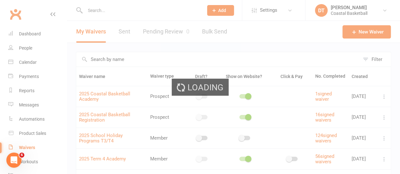
select select "applies_to_dependant_signees"
select select "select"
select select "applies_to_dependant_signees"
select select "select"
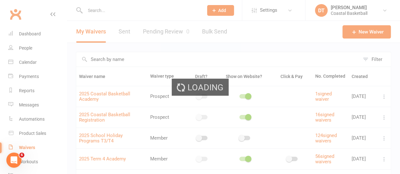
select select "applies_to_dependant_signees"
select select "checkbox"
select select "applies_to_dependant_signees"
select select "select"
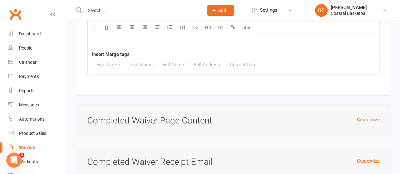
scroll to position [5857, 0]
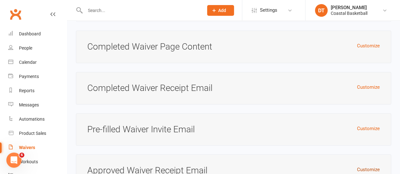
click at [366, 166] on button "Customize" at bounding box center [368, 170] width 23 height 8
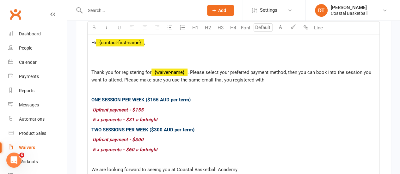
scroll to position [6071, 0]
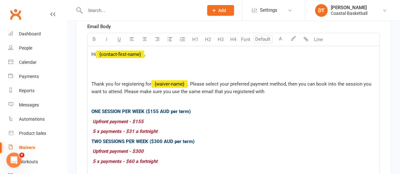
click at [124, 118] on p "$ Upfront payment - $155 $" at bounding box center [233, 122] width 285 height 8
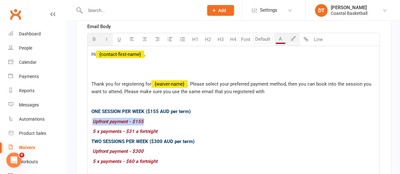
click at [124, 118] on p "$ Upfront payment - $155 $" at bounding box center [233, 122] width 285 height 8
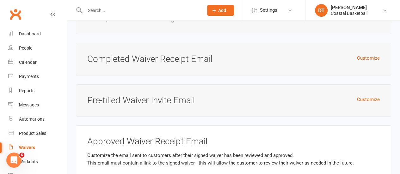
scroll to position [5875, 0]
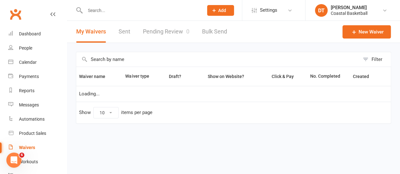
select select "100"
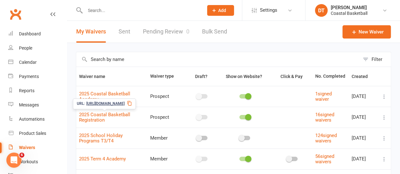
drag, startPoint x: 87, startPoint y: 109, endPoint x: 92, endPoint y: 105, distance: 7.2
click at [93, 104] on span "https://app.clubworx.com/s/QUUwn5db" at bounding box center [105, 104] width 38 height 6
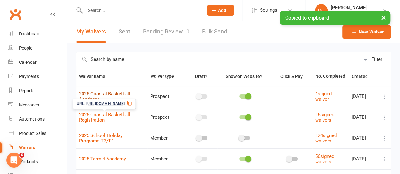
click at [99, 96] on link "2025 Coastal Basketball Academy" at bounding box center [104, 96] width 51 height 11
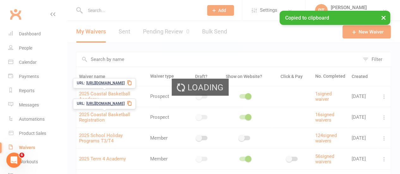
click at [100, 95] on div "Loading" at bounding box center [200, 87] width 400 height 174
select select "applies_to_dependant_signees"
select select "select"
select select "applies_to_dependant_signees"
select select "select"
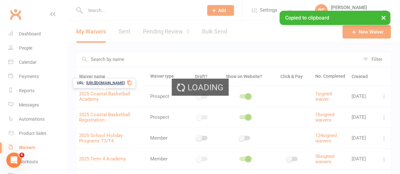
select select "select"
select select "applies_to_dependant_signees"
select select "checkbox"
select select "applies_to_dependant_signees"
select select "select"
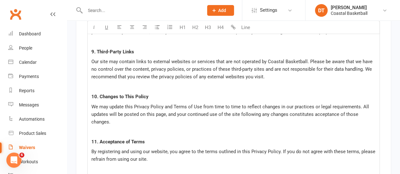
scroll to position [5857, 0]
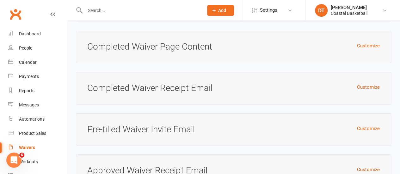
click at [362, 166] on button "Customize" at bounding box center [368, 170] width 23 height 8
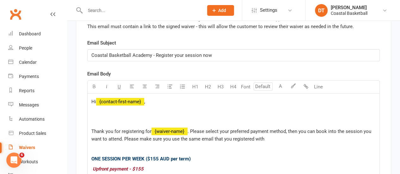
scroll to position [6035, 0]
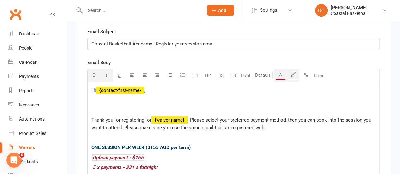
click at [133, 155] on span "Upfront payment - $155" at bounding box center [118, 158] width 51 height 6
click at [122, 155] on span "Upfront payment - $155" at bounding box center [118, 158] width 51 height 6
click at [230, 87] on p "Hi ﻿ {contact-first-name} ," at bounding box center [233, 91] width 285 height 8
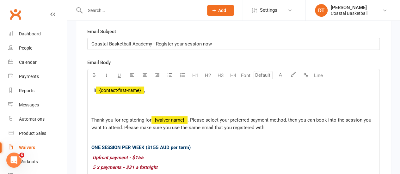
click at [138, 155] on span "Upfront payment - $155" at bounding box center [118, 158] width 51 height 6
click at [124, 165] on span "5 x payments - $31 a fortnight" at bounding box center [125, 168] width 65 height 6
click at [129, 165] on span "5 x payments - $31 a fortnight" at bounding box center [125, 168] width 65 height 6
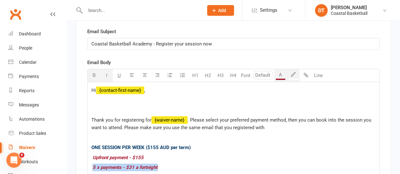
click at [129, 165] on span "5 x payments - $31 a fortnight" at bounding box center [125, 168] width 65 height 6
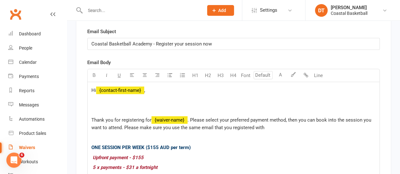
click at [130, 155] on span "Upfront payment - $155" at bounding box center [118, 158] width 51 height 6
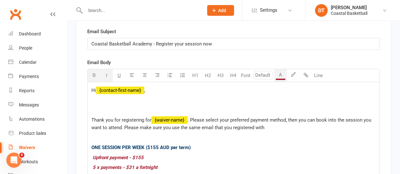
click at [199, 164] on p "﻿ $ $ 5 x payments - $31 a fortnight $ $ ﻿" at bounding box center [233, 168] width 285 height 8
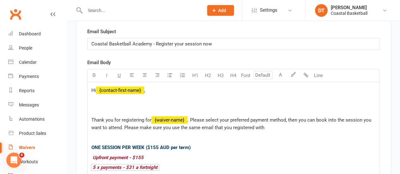
click at [264, 117] on p "Thank you for registering for ﻿ {waiver-name} . Please select your preferred pa…" at bounding box center [233, 124] width 285 height 15
click at [288, 117] on p "Thank you for registering for ﻿ {waiver-name} . Please select your preferred pa…" at bounding box center [233, 124] width 285 height 15
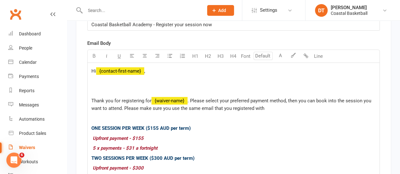
scroll to position [6060, 0]
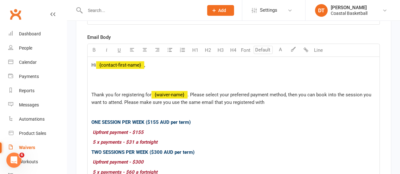
click at [180, 134] on div "Hi ﻿ {contact-first-name} , Thank you for registering for ﻿ {waiver-name} . Ple…" at bounding box center [234, 148] width 292 height 182
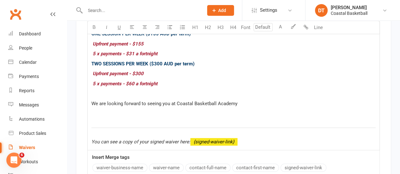
scroll to position [6160, 0]
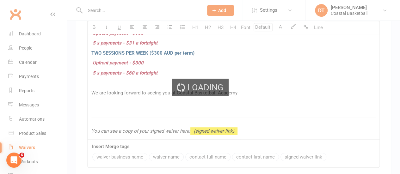
select select "100"
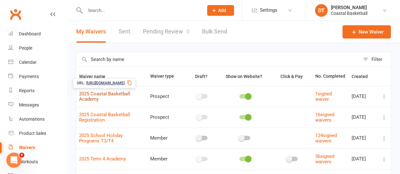
click at [117, 92] on link "2025 Coastal Basketball Academy" at bounding box center [104, 96] width 51 height 11
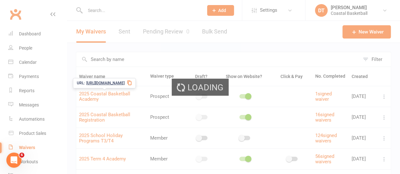
click at [125, 83] on span "https://app.clubworx.com/s/ALPNaCSo" at bounding box center [105, 83] width 38 height 6
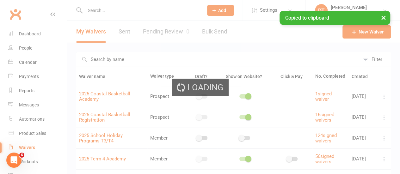
select select "applies_to_dependant_signees"
select select "select"
select select "applies_to_dependant_signees"
select select "select"
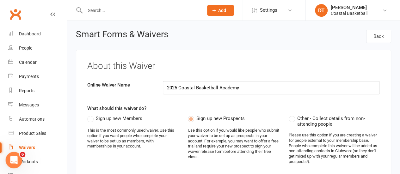
drag, startPoint x: 39, startPoint y: 148, endPoint x: 20, endPoint y: 154, distance: 19.9
click at [39, 148] on link "Waivers" at bounding box center [37, 148] width 59 height 14
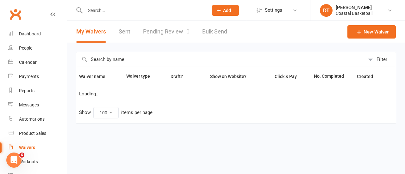
click at [183, 30] on link "Pending Review 0" at bounding box center [166, 32] width 47 height 22
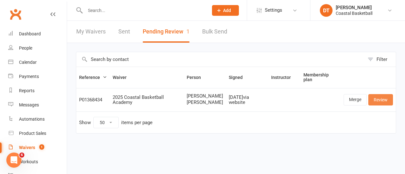
click at [382, 100] on link "Review" at bounding box center [381, 99] width 25 height 11
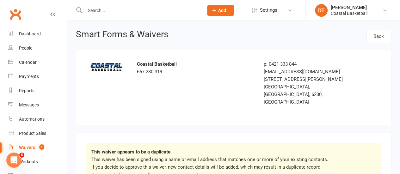
click at [154, 156] on p "This waiver has been signed using a name or email address that matches one or m…" at bounding box center [233, 167] width 285 height 23
click at [156, 172] on link "associate this waiver with a pre-existing contact" at bounding box center [148, 175] width 102 height 6
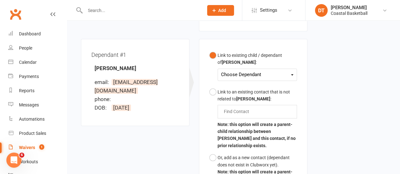
scroll to position [189, 0]
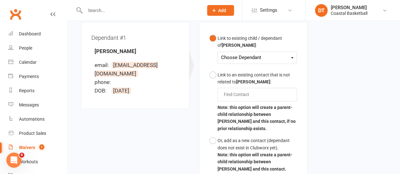
click at [265, 54] on div "Choose Dependant" at bounding box center [257, 58] width 72 height 9
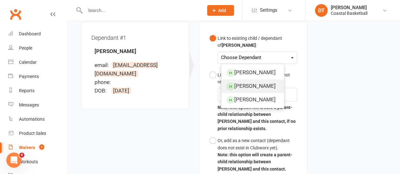
click at [260, 79] on link "Teyo Thompson" at bounding box center [253, 86] width 63 height 14
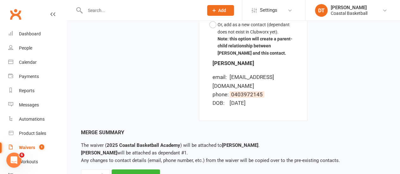
scroll to position [315, 0]
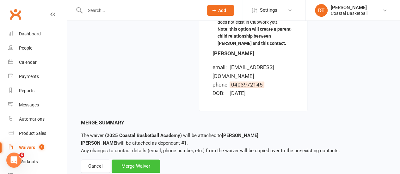
click at [116, 160] on div "Merge Waiver" at bounding box center [136, 166] width 48 height 13
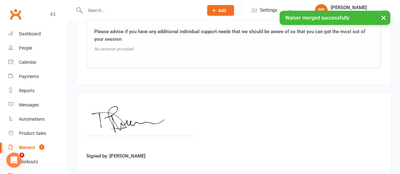
scroll to position [1270, 0]
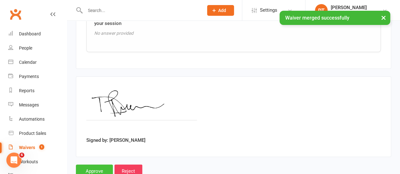
drag, startPoint x: 109, startPoint y: 151, endPoint x: 106, endPoint y: 150, distance: 3.4
click at [109, 165] on input "Approve" at bounding box center [94, 171] width 37 height 13
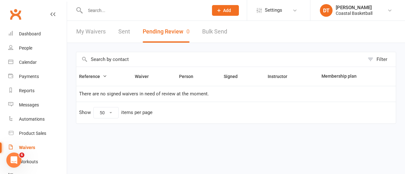
click at [98, 30] on link "My Waivers" at bounding box center [90, 32] width 29 height 22
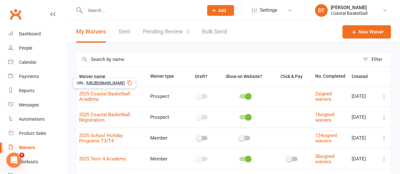
click at [98, 98] on span "2025 Coastal Basketball Academy" at bounding box center [104, 96] width 51 height 17
click at [95, 95] on link "2025 Coastal Basketball Academy" at bounding box center [104, 96] width 51 height 11
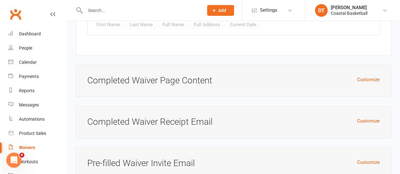
scroll to position [5857, 0]
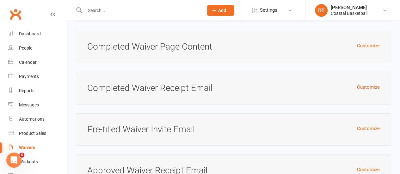
click at [368, 155] on div "Customize Approved Waiver Receipt Email" at bounding box center [234, 171] width 316 height 33
click at [369, 166] on button "Customize" at bounding box center [368, 170] width 23 height 8
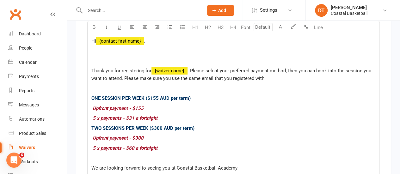
scroll to position [6059, 0]
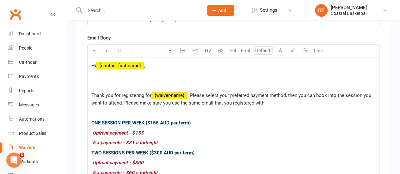
click at [111, 130] on span "Upfront payment - $155" at bounding box center [118, 133] width 51 height 6
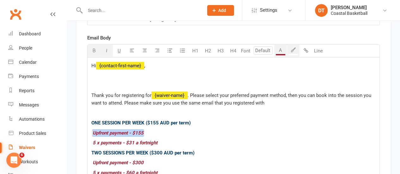
click at [111, 130] on span "Upfront payment - $155" at bounding box center [118, 133] width 51 height 6
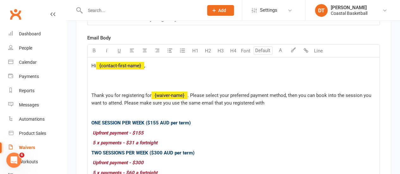
click at [117, 140] on span "5 x payments - $31 a fortnight" at bounding box center [125, 143] width 65 height 6
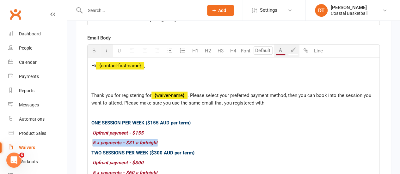
click at [117, 140] on span "5 x payments - $31 a fortnight" at bounding box center [125, 143] width 65 height 6
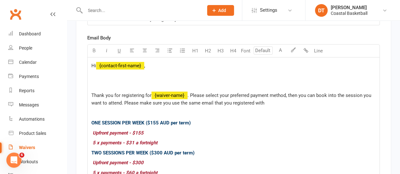
scroll to position [6160, 0]
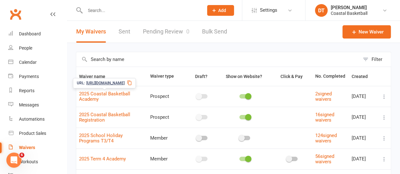
drag, startPoint x: 110, startPoint y: 82, endPoint x: 202, endPoint y: 66, distance: 93.1
click at [110, 81] on span "https://app.clubworx.com/s/ALPNaCSo" at bounding box center [105, 83] width 38 height 6
click at [161, 31] on link "Pending Review 0" at bounding box center [166, 32] width 47 height 22
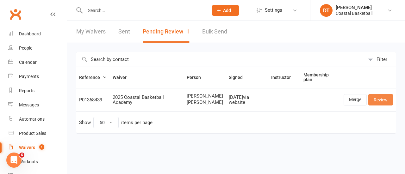
click at [379, 102] on link "Review" at bounding box center [381, 99] width 25 height 11
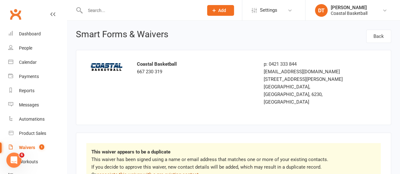
click at [177, 172] on link "associate this waiver with a pre-existing contact" at bounding box center [148, 175] width 102 height 6
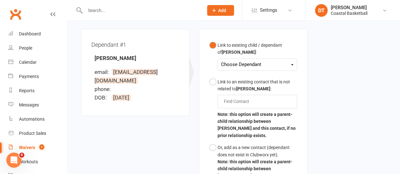
scroll to position [193, 0]
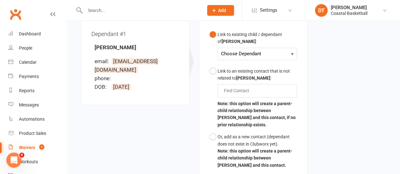
click at [275, 38] on button "Link to existing child / dependant of Danika Thompson : Choose Dependant Kyden …" at bounding box center [254, 46] width 88 height 37
click at [274, 49] on div "Choose Dependant Kyden Thompson Teyo Thompson Zayde Thompson" at bounding box center [257, 54] width 79 height 12
click at [280, 50] on div "Choose Dependant" at bounding box center [257, 54] width 72 height 9
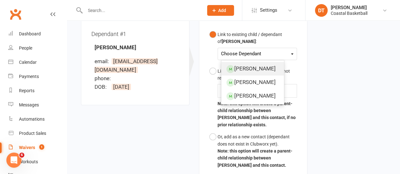
click at [273, 62] on link "Kyden Thompson" at bounding box center [253, 69] width 63 height 14
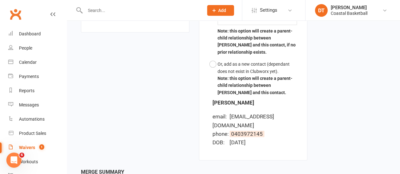
scroll to position [315, 0]
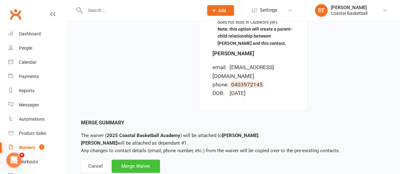
click at [139, 160] on div "Merge Waiver" at bounding box center [136, 166] width 48 height 13
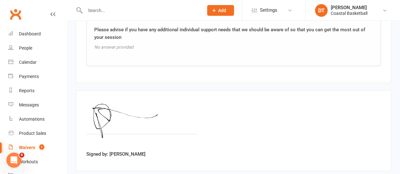
scroll to position [1270, 0]
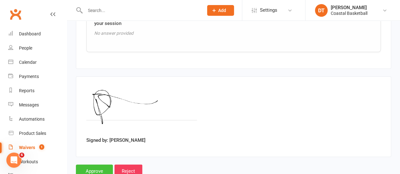
click at [95, 165] on input "Approve" at bounding box center [94, 171] width 37 height 13
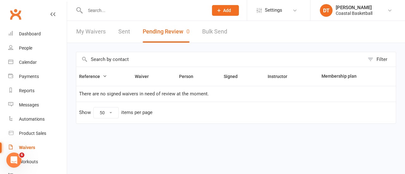
click at [95, 33] on link "My Waivers" at bounding box center [90, 32] width 29 height 22
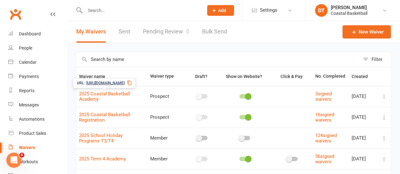
drag, startPoint x: 113, startPoint y: 98, endPoint x: 118, endPoint y: 98, distance: 5.1
click at [113, 98] on span "2025 Coastal Basketball Academy" at bounding box center [104, 96] width 51 height 17
click at [87, 95] on link "2025 Coastal Basketball Academy" at bounding box center [104, 96] width 51 height 11
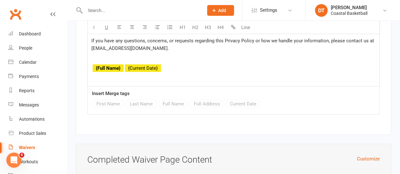
scroll to position [5857, 0]
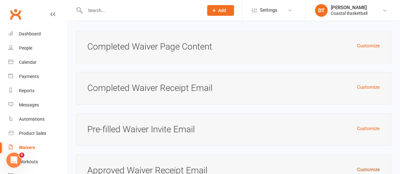
click at [376, 166] on button "Customize" at bounding box center [368, 170] width 23 height 8
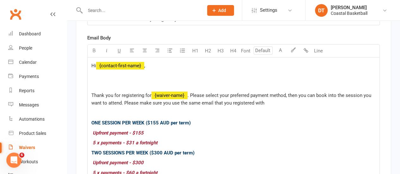
scroll to position [6068, 0]
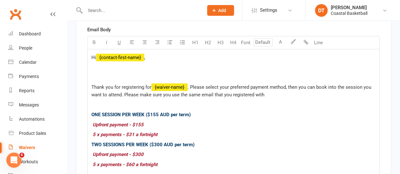
click at [168, 121] on p "$ ﻿ $ $ $ $ Upfront payment - $155 $" at bounding box center [233, 125] width 285 height 8
drag, startPoint x: 158, startPoint y: 78, endPoint x: 145, endPoint y: 74, distance: 12.8
click at [145, 121] on p "﻿ $ ﻿ $ ﻿ $ $ ﻿ $ Upfront payment - $155 $ https://app.clubworx.com/websites/co…" at bounding box center [233, 125] width 285 height 8
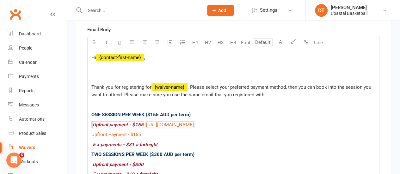
drag, startPoint x: 153, startPoint y: 79, endPoint x: 91, endPoint y: 71, distance: 62.5
click at [91, 71] on div "Hi ﻿ {contact-first-name} , Thank you for registering for ﻿ {waiver-name} . Ple…" at bounding box center [234, 145] width 292 height 192
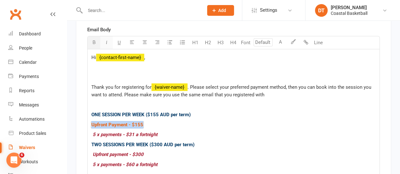
click at [107, 40] on icon "button" at bounding box center [106, 42] width 5 height 5
click at [192, 76] on div "Hi ﻿ {contact-first-name} , Thank you for registering for ﻿ {waiver-name} . Ple…" at bounding box center [234, 140] width 292 height 182
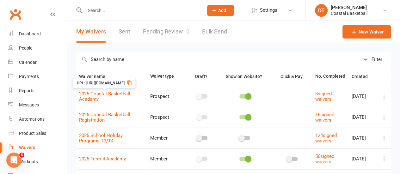
drag, startPoint x: 105, startPoint y: 85, endPoint x: 119, endPoint y: 80, distance: 14.6
click at [105, 85] on span "https://app.clubworx.com/s/ALPNaCSo" at bounding box center [105, 83] width 38 height 6
click at [173, 34] on link "Pending Review 0" at bounding box center [166, 32] width 47 height 22
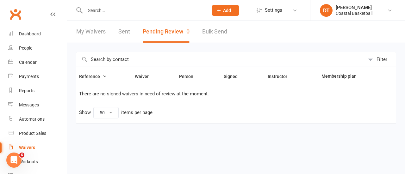
click at [164, 33] on button "Pending Review 0" at bounding box center [166, 32] width 47 height 22
click at [119, 28] on link "Sent" at bounding box center [124, 32] width 12 height 22
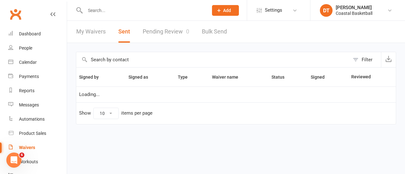
click at [168, 33] on link "Pending Review 0" at bounding box center [166, 32] width 47 height 22
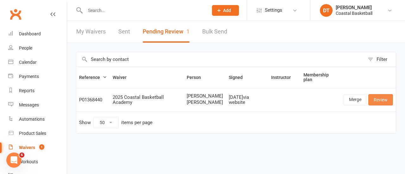
click at [384, 97] on link "Review" at bounding box center [381, 99] width 25 height 11
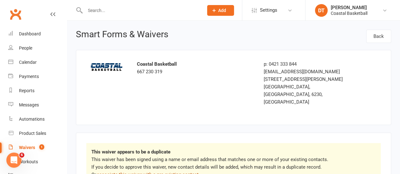
click at [189, 172] on link "associate this waiver with a pre-existing contact" at bounding box center [148, 175] width 102 height 6
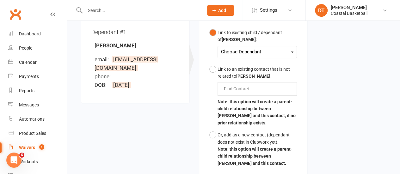
scroll to position [198, 0]
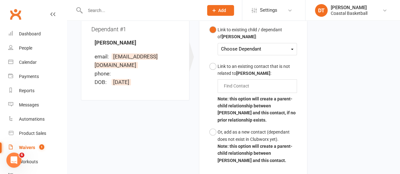
click at [280, 44] on div "Choose Dependant Kyden Thompson Teyo Thompson Zayde Thompson" at bounding box center [257, 49] width 79 height 12
click at [268, 45] on div "Choose Dependant" at bounding box center [257, 49] width 72 height 9
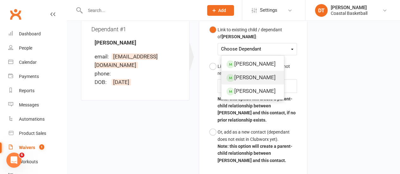
click at [249, 71] on link "Teyo Thompson" at bounding box center [253, 78] width 63 height 14
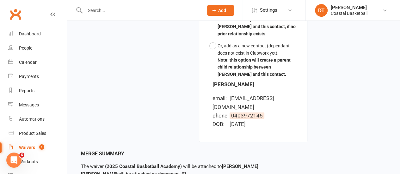
scroll to position [315, 0]
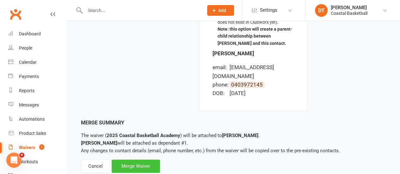
click at [145, 160] on div "Merge Waiver" at bounding box center [136, 166] width 48 height 13
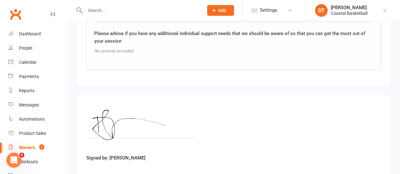
scroll to position [1270, 0]
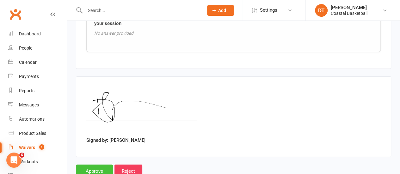
click at [103, 165] on input "Approve" at bounding box center [94, 171] width 37 height 13
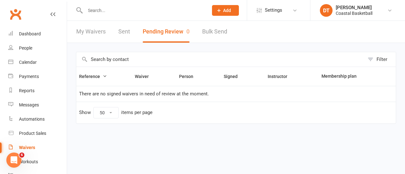
click at [91, 38] on link "My Waivers" at bounding box center [90, 32] width 29 height 22
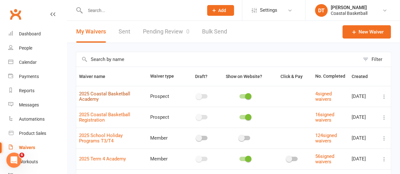
click at [99, 91] on link "2025 Coastal Basketball Academy" at bounding box center [104, 96] width 51 height 11
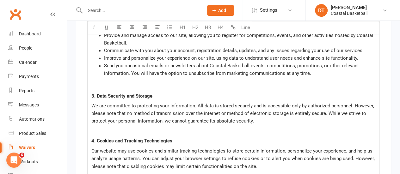
scroll to position [5857, 0]
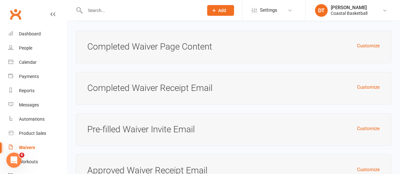
click at [375, 166] on h3 "Approved Waiver Receipt Email" at bounding box center [233, 171] width 293 height 10
click at [375, 166] on button "Customize" at bounding box center [368, 170] width 23 height 8
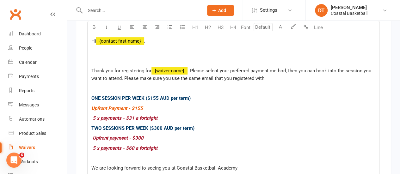
scroll to position [6051, 0]
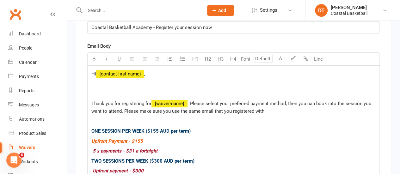
click at [175, 138] on p "$ Upfront Payment - $155 $" at bounding box center [233, 142] width 285 height 8
click at [160, 138] on p "﻿ $ Upfront Payment - $155 $" at bounding box center [233, 142] width 285 height 8
click at [165, 138] on p "﻿ $ Upfront Payment - $155 $" at bounding box center [233, 142] width 285 height 8
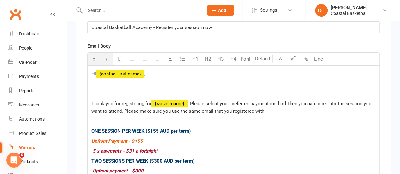
click at [165, 138] on p "﻿ $ Upfront Payment - $155 $" at bounding box center [233, 142] width 285 height 8
click at [103, 139] on span "Upfront Payment - $155" at bounding box center [117, 142] width 52 height 6
click at [120, 139] on span "Upfront Payment - $155" at bounding box center [117, 142] width 52 height 6
click at [136, 138] on p "﻿ $ Upfront Payment - $155 $" at bounding box center [233, 142] width 285 height 8
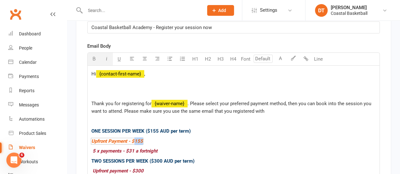
click at [136, 138] on p "﻿ $ Upfront Payment - $155 $" at bounding box center [233, 142] width 285 height 8
drag, startPoint x: 138, startPoint y: 87, endPoint x: 126, endPoint y: 86, distance: 11.8
click at [126, 139] on span "Upfront Payment - $155" at bounding box center [117, 142] width 52 height 6
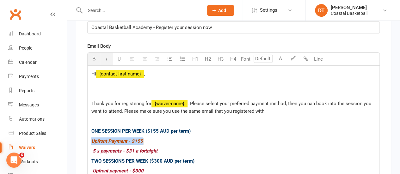
click at [126, 139] on span "Upfront Payment - $155" at bounding box center [117, 142] width 52 height 6
drag, startPoint x: 134, startPoint y: 102, endPoint x: 106, endPoint y: 84, distance: 33.7
click at [106, 84] on div "Hi ﻿ {contact-first-name} , Thank you for registering for ﻿ {waiver-name} . Ple…" at bounding box center [234, 157] width 292 height 182
click at [141, 139] on span "Upfront Payment - $155" at bounding box center [117, 142] width 52 height 6
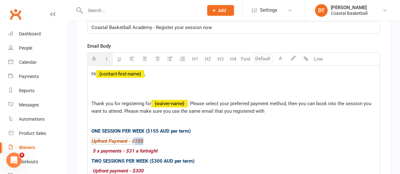
click at [141, 139] on span "Upfront Payment - $155" at bounding box center [117, 142] width 52 height 6
click at [135, 148] on span "5 x payments - $31 a fortnight" at bounding box center [125, 151] width 65 height 6
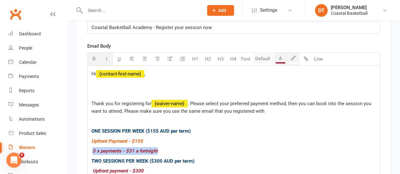
drag, startPoint x: 156, startPoint y: 97, endPoint x: 92, endPoint y: 100, distance: 64.1
click at [93, 148] on span "5 x payments - $31 a fortnight" at bounding box center [125, 151] width 65 height 6
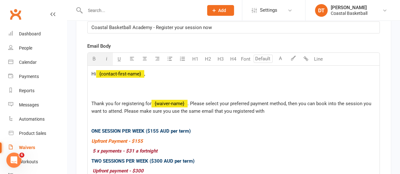
click at [288, 138] on p "﻿ $ Upfront Payment - $155 $" at bounding box center [233, 142] width 285 height 8
click at [276, 148] on p "$ $ $ 5 x payments - $31 a fortnight $" at bounding box center [233, 152] width 285 height 8
click at [274, 138] on p "﻿ $ Upfront Payment - $155 $" at bounding box center [233, 142] width 285 height 8
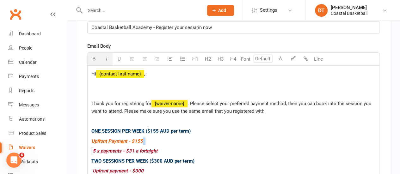
click at [274, 138] on p "﻿ $ Upfront Payment - $155 $" at bounding box center [233, 142] width 285 height 8
click at [161, 159] on span "TWO SESSIONS PER WEEK ($300 AUD per term)" at bounding box center [142, 162] width 103 height 6
click at [107, 139] on span "Upfront Payment - $155" at bounding box center [117, 142] width 52 height 6
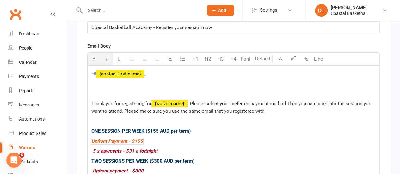
click at [100, 148] on span "5 x payments - $31 a fortnight" at bounding box center [125, 151] width 65 height 6
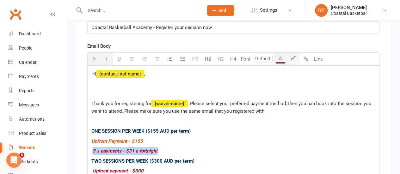
click at [100, 148] on span "5 x payments - $31 a fortnight" at bounding box center [125, 151] width 65 height 6
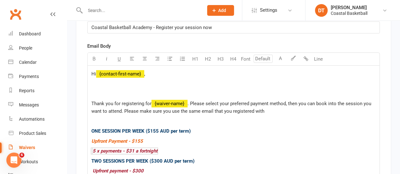
click at [198, 128] on p "ONE SESSION PER WEEK ($155 AUD per term)" at bounding box center [233, 132] width 285 height 8
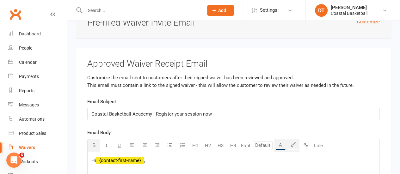
scroll to position [6030, 0]
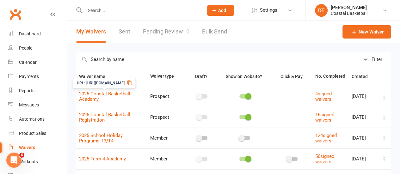
click at [93, 81] on span "https://app.clubworx.com/s/ALPNaCSo" at bounding box center [105, 83] width 38 height 6
click at [115, 98] on span "2025 Coastal Basketball Academy" at bounding box center [104, 96] width 51 height 17
click at [85, 96] on link "2025 Coastal Basketball Academy" at bounding box center [104, 96] width 51 height 11
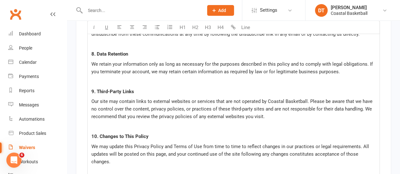
scroll to position [5857, 0]
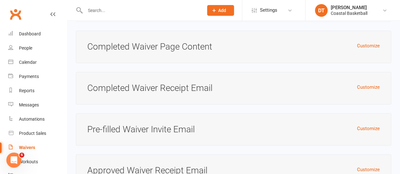
click at [378, 155] on div "Customize Approved Waiver Receipt Email" at bounding box center [234, 171] width 316 height 33
click at [376, 166] on button "Customize" at bounding box center [368, 170] width 23 height 8
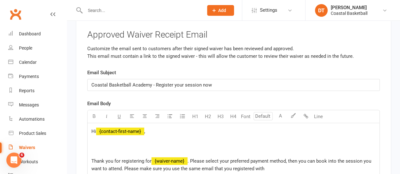
scroll to position [6076, 0]
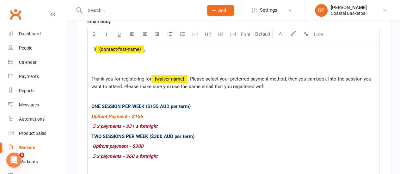
click at [296, 103] on p "ONE SESSION PER WEEK ($155 AUD per term)" at bounding box center [233, 107] width 285 height 8
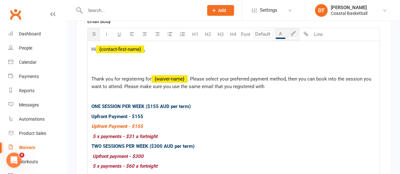
scroll to position [6170, 0]
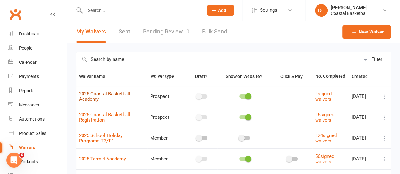
click at [122, 95] on link "2025 Coastal Basketball Academy" at bounding box center [104, 96] width 51 height 11
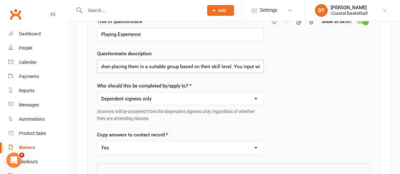
scroll to position [0, 154]
drag, startPoint x: 232, startPoint y: 57, endPoint x: 256, endPoint y: 57, distance: 23.8
click at [256, 60] on input "Understanding more about our athletes helps us when placing them in a suitable …" at bounding box center [180, 66] width 167 height 13
click at [341, 86] on div "Title of questionnaire Playing Experience Questionnaire description Understandi…" at bounding box center [233, 91] width 273 height 146
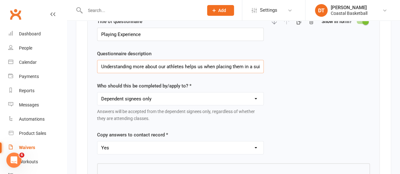
click at [201, 61] on input "Understanding more about our athletes helps us when placing them in a suitable …" at bounding box center [180, 66] width 167 height 13
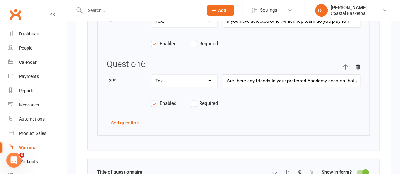
scroll to position [2036, 0]
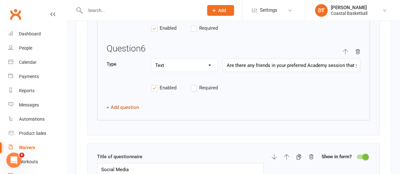
click at [131, 104] on button "+ Add question" at bounding box center [123, 108] width 32 height 8
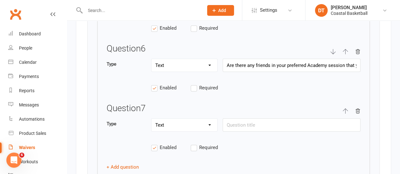
drag, startPoint x: 181, startPoint y: 112, endPoint x: 182, endPoint y: 116, distance: 3.9
click at [180, 119] on select "Text Select Checkbox" at bounding box center [185, 125] width 66 height 13
click at [152, 119] on select "Text Select Checkbox" at bounding box center [185, 125] width 66 height 13
click at [248, 119] on input "text" at bounding box center [292, 125] width 138 height 13
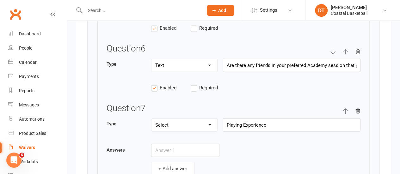
click at [345, 109] on icon "button" at bounding box center [346, 112] width 6 height 6
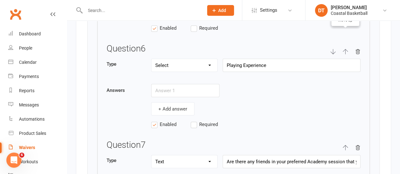
click at [344, 49] on icon "button" at bounding box center [345, 51] width 5 height 5
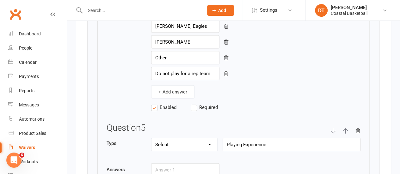
scroll to position [1889, 0]
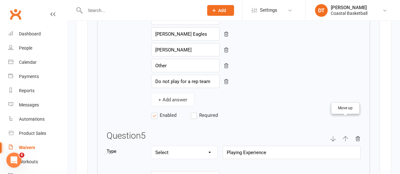
click at [347, 136] on icon "button" at bounding box center [346, 139] width 6 height 6
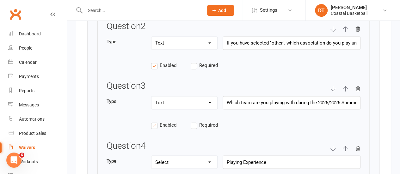
scroll to position [1656, 0]
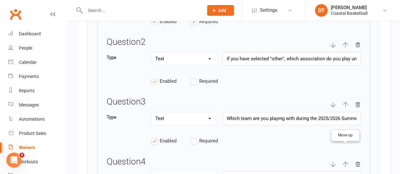
click at [345, 162] on icon "button" at bounding box center [346, 165] width 6 height 6
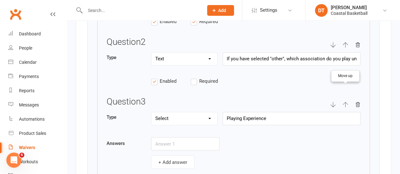
click at [347, 102] on icon "button" at bounding box center [346, 105] width 6 height 6
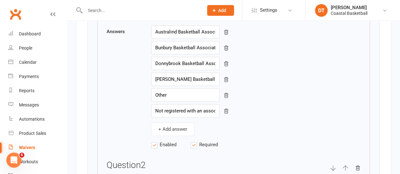
scroll to position [1517, 0]
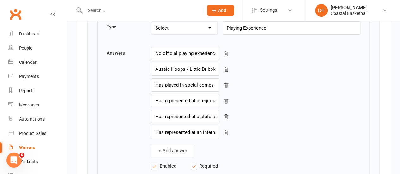
scroll to position [944, 0]
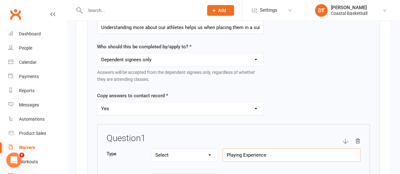
click at [270, 149] on input "Playing Experience" at bounding box center [292, 155] width 138 height 13
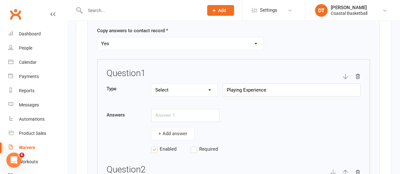
scroll to position [1465, 0]
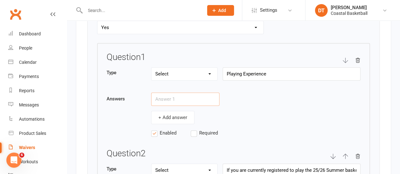
click at [174, 94] on input "text" at bounding box center [185, 99] width 68 height 13
paste input "Playing Experience"
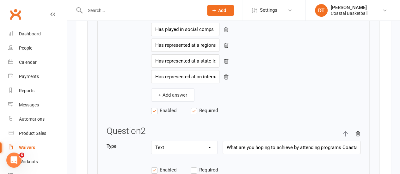
scroll to position [1079, 0]
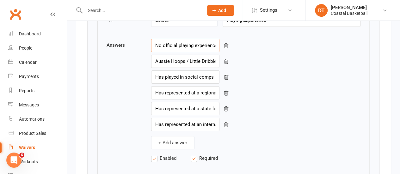
click at [182, 39] on input "No official playing experience" at bounding box center [185, 45] width 68 height 13
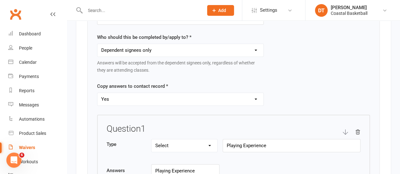
scroll to position [1473, 0]
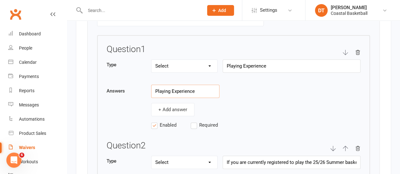
click at [190, 85] on input "Playing Experience" at bounding box center [185, 91] width 68 height 13
click at [173, 103] on button "+ Add answer" at bounding box center [172, 109] width 43 height 13
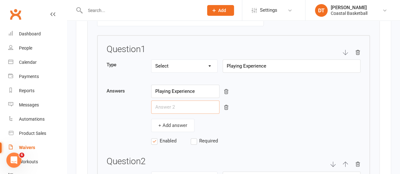
click at [173, 101] on input "text" at bounding box center [185, 107] width 68 height 13
paste input "No official playing experience"
click at [179, 85] on input "Playing Experience" at bounding box center [185, 91] width 68 height 13
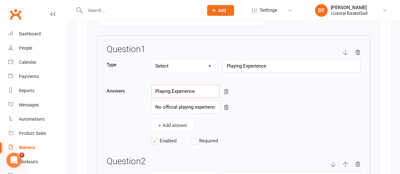
click at [179, 85] on input "Playing Experience" at bounding box center [185, 91] width 68 height 13
paste input "No official playing e"
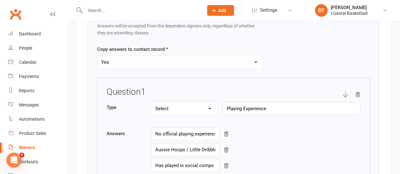
scroll to position [1046, 0]
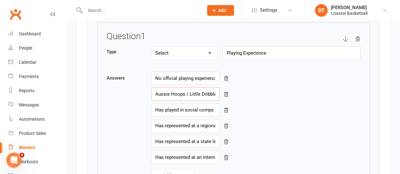
click at [184, 89] on input "Aussie Hoops / Little Dribblers" at bounding box center [185, 94] width 68 height 13
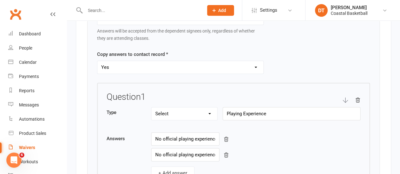
scroll to position [1465, 0]
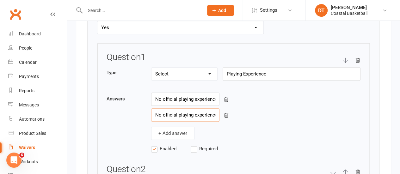
click at [173, 109] on input "No official playing experience" at bounding box center [185, 115] width 68 height 13
paste input "Aussie Hoops / Little Dribblers"
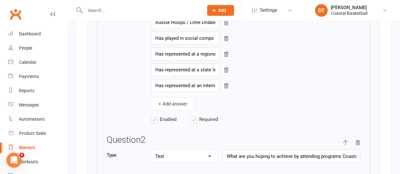
scroll to position [1086, 0]
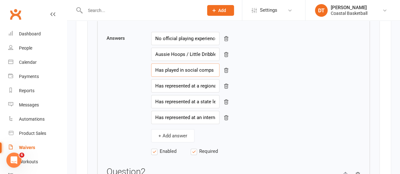
click at [171, 65] on input "Has played in social comps" at bounding box center [185, 70] width 68 height 13
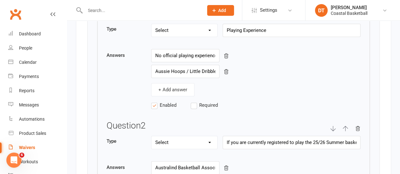
scroll to position [1501, 0]
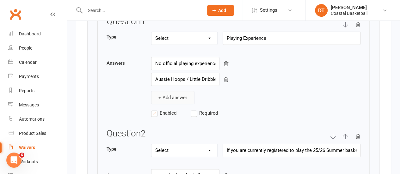
click at [184, 91] on button "+ Add answer" at bounding box center [172, 97] width 43 height 13
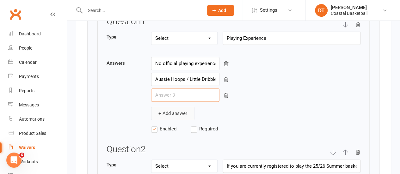
click at [184, 89] on input "text" at bounding box center [185, 95] width 68 height 13
paste input "Has played in social comps"
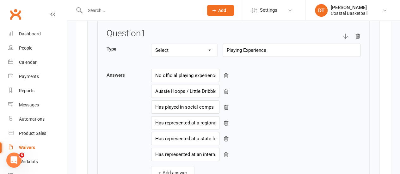
scroll to position [1089, 0]
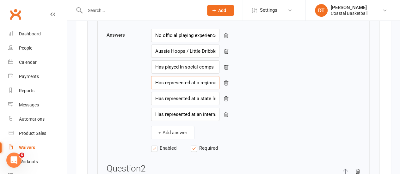
click at [195, 78] on input "Has represented at a regional level" at bounding box center [185, 82] width 68 height 13
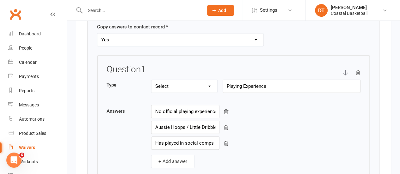
scroll to position [1469, 0]
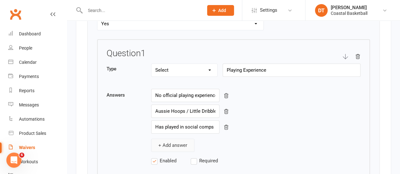
click at [177, 139] on button "+ Add answer" at bounding box center [172, 145] width 43 height 13
click at [174, 136] on input "text" at bounding box center [185, 142] width 68 height 13
paste input "Has represented at a regional level"
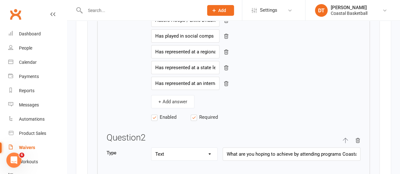
scroll to position [1104, 0]
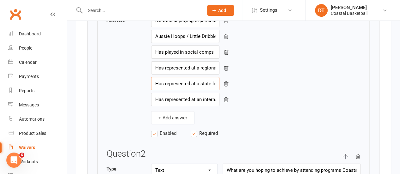
click at [189, 77] on input "Has represented at a state level" at bounding box center [185, 83] width 68 height 13
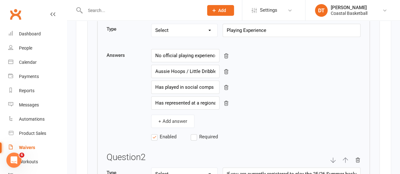
scroll to position [1533, 0]
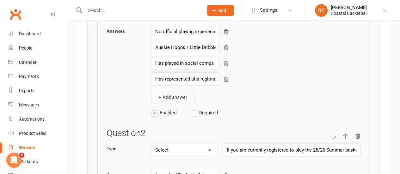
click at [177, 91] on button "+ Add answer" at bounding box center [172, 97] width 43 height 13
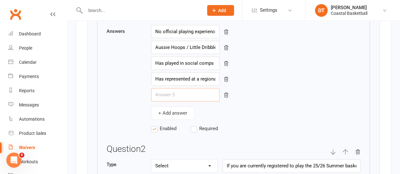
click at [180, 88] on input "text" at bounding box center [185, 94] width 68 height 13
paste input "Has represented at a state level"
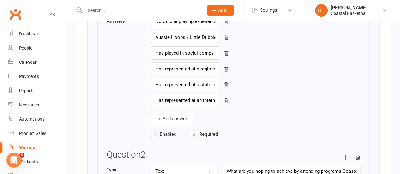
scroll to position [1095, 0]
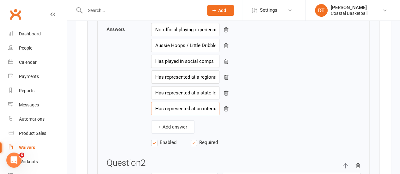
click at [179, 106] on input "Has represented at an international level" at bounding box center [185, 108] width 68 height 13
click at [179, 105] on input "Has represented at an international level" at bounding box center [185, 108] width 68 height 13
click at [186, 102] on input "Has represented at an international level" at bounding box center [185, 108] width 68 height 13
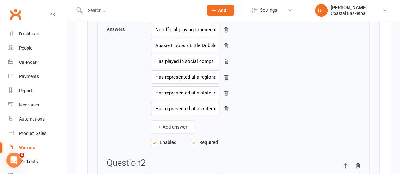
click at [186, 102] on input "Has represented at an international level" at bounding box center [185, 108] width 68 height 13
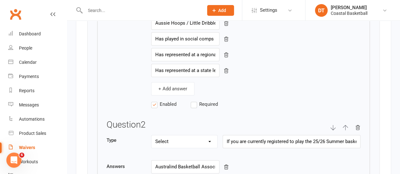
scroll to position [1573, 0]
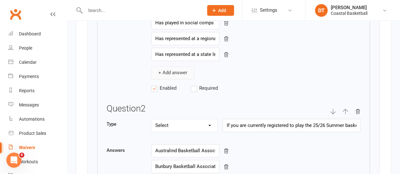
click at [161, 67] on button "+ Add answer" at bounding box center [172, 72] width 43 height 13
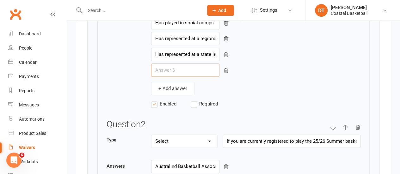
click at [191, 64] on input "text" at bounding box center [185, 70] width 68 height 13
paste input "Has represented at an international level"
click at [243, 82] on div "+ Add answer" at bounding box center [256, 88] width 210 height 13
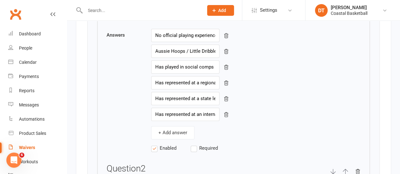
scroll to position [1537, 0]
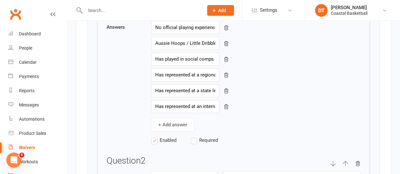
click at [192, 137] on label "Required" at bounding box center [211, 141] width 40 height 8
click at [192, 137] on input "Required" at bounding box center [211, 137] width 40 height 0
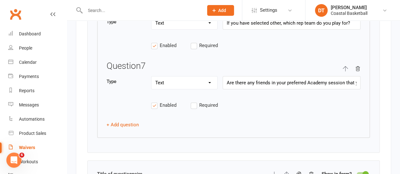
scroll to position [2202, 0]
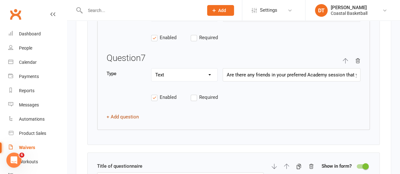
click at [135, 113] on button "+ Add question" at bounding box center [123, 117] width 32 height 8
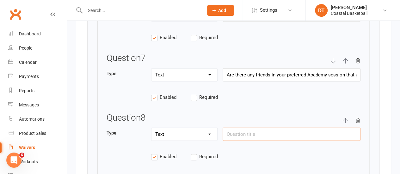
click at [234, 128] on input "text" at bounding box center [292, 134] width 138 height 13
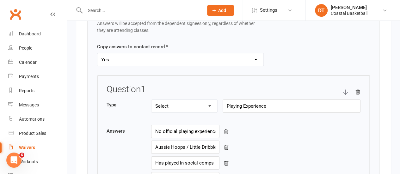
scroll to position [969, 0]
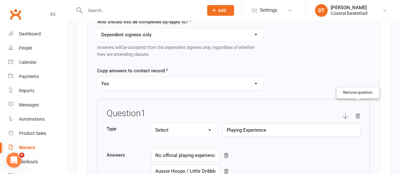
click at [355, 114] on icon "button" at bounding box center [358, 117] width 6 height 6
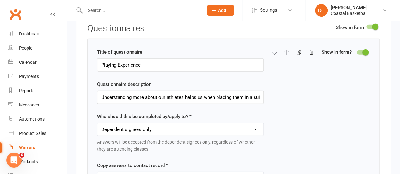
scroll to position [842, 0]
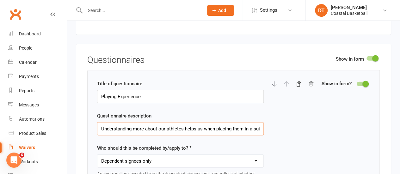
click at [197, 123] on input "Understanding more about our athletes helps us when placing them in a suitable …" at bounding box center [180, 129] width 167 height 13
click at [309, 81] on icon "button" at bounding box center [312, 84] width 6 height 6
click at [215, 124] on input "This helps us with groupings during Academy" at bounding box center [180, 129] width 167 height 13
paste input "Understanding more about our athletes helps us when placing them in a suitable …"
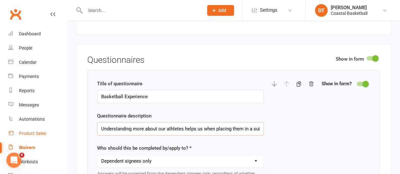
drag, startPoint x: 224, startPoint y: 123, endPoint x: 46, endPoint y: 136, distance: 178.1
click at [293, 123] on div "Title of questionnaire Basketball Experience Questionnaire description Understa…" at bounding box center [233, 153] width 273 height 146
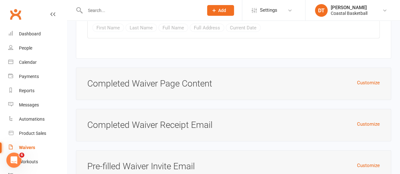
scroll to position [5654, 0]
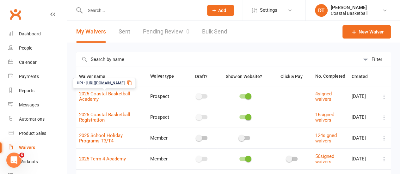
click at [125, 82] on span "https://app.clubworx.com/s/ALPNaCSo" at bounding box center [105, 83] width 38 height 6
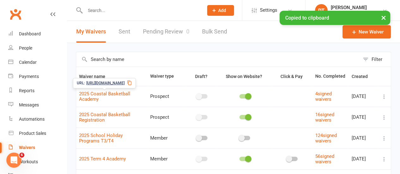
click at [98, 82] on span "https://app.clubworx.com/s/ALPNaCSo" at bounding box center [105, 83] width 38 height 6
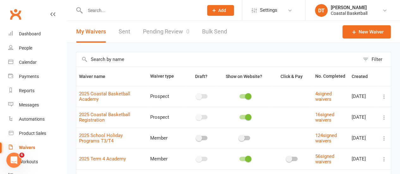
click at [101, 101] on td "2025 Coastal Basketball Academy" at bounding box center [111, 96] width 71 height 21
click at [184, 28] on link "Pending Review 0" at bounding box center [166, 32] width 47 height 22
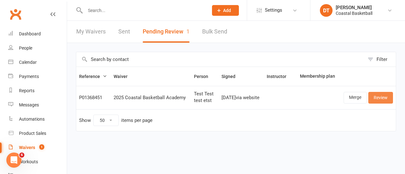
click at [374, 101] on link "Review" at bounding box center [381, 97] width 25 height 11
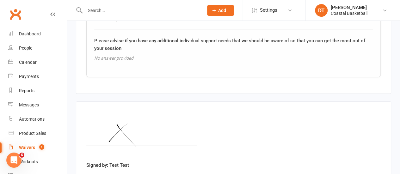
scroll to position [1386, 0]
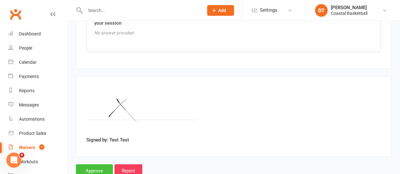
click at [95, 165] on input "Approve" at bounding box center [94, 171] width 37 height 13
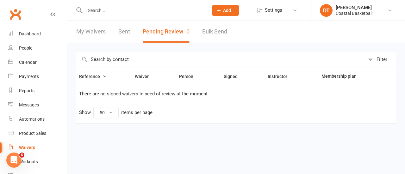
click at [91, 33] on link "My Waivers" at bounding box center [90, 32] width 29 height 22
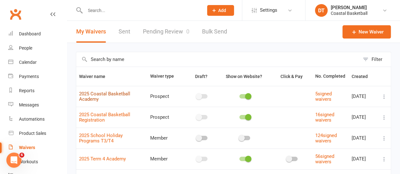
click at [92, 93] on link "2025 Coastal Basketball Academy" at bounding box center [104, 96] width 51 height 11
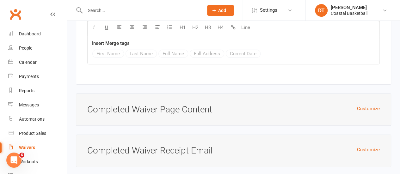
scroll to position [6091, 0]
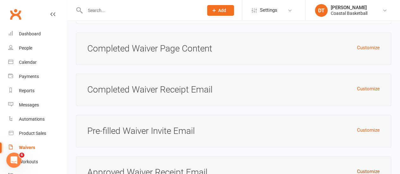
click at [362, 168] on button "Customize" at bounding box center [368, 172] width 23 height 8
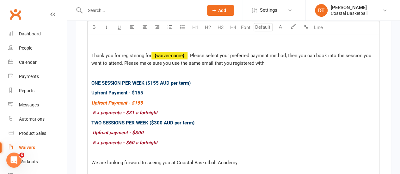
scroll to position [6318, 0]
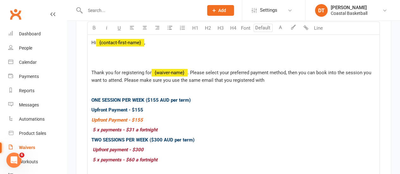
click at [176, 126] on p "$ $ $ 5 x payments - $31 a fortnight $" at bounding box center [233, 130] width 285 height 8
drag, startPoint x: 173, startPoint y: 59, endPoint x: 82, endPoint y: 66, distance: 90.8
click at [82, 66] on div "Approved Waiver Receipt Email Customize the email sent to customers after their…" at bounding box center [234, 102] width 316 height 345
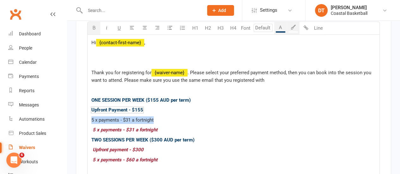
click at [92, 29] on icon "button" at bounding box center [94, 27] width 5 height 5
drag, startPoint x: 104, startPoint y: 27, endPoint x: 201, endPoint y: 31, distance: 97.0
click at [105, 27] on icon "button" at bounding box center [106, 27] width 5 height 5
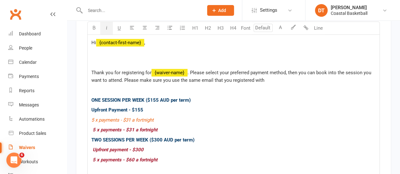
click at [172, 117] on p "﻿ $ 5 x payments - $31 a fortnight $ ﻿ $ ﻿ $ ﻿" at bounding box center [233, 121] width 285 height 8
click at [175, 126] on p "$ $ $ 5 x payments - $31 a fortnight $" at bounding box center [233, 130] width 285 height 8
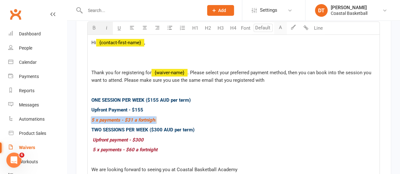
click at [282, 25] on button "A" at bounding box center [280, 28] width 13 height 13
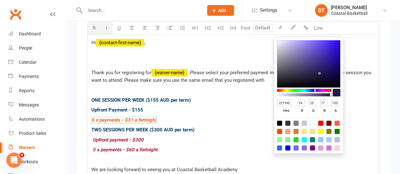
click at [287, 105] on input "22194D" at bounding box center [284, 103] width 15 height 8
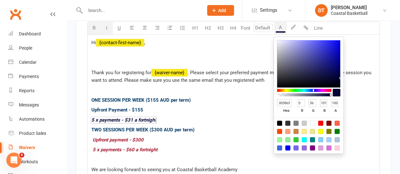
scroll to position [0, 1]
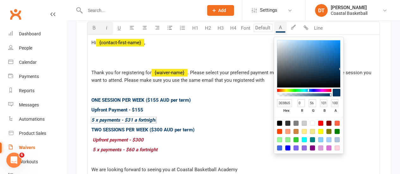
click at [362, 126] on p "TWO SESSIONS PER WEEK ($300 AUD per term)" at bounding box center [233, 130] width 285 height 8
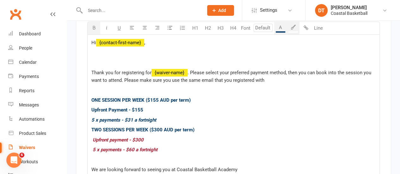
click at [179, 117] on p "﻿ $ 5 x payments - $31 a fortnight $ ﻿ $ ﻿ $ ﻿ $ ﻿ $ ﻿ $ ﻿ $ ﻿" at bounding box center [233, 121] width 285 height 8
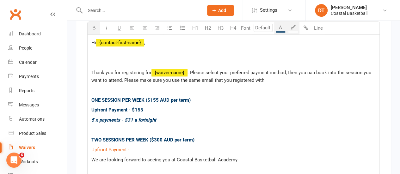
click at [241, 81] on div "Hi ﻿ {contact-first-name} , Thank you for registering for ﻿ {waiver-name} . Ple…" at bounding box center [234, 121] width 292 height 172
click at [239, 146] on p "﻿ $ Upfront Payment - $ ﻿" at bounding box center [233, 150] width 285 height 8
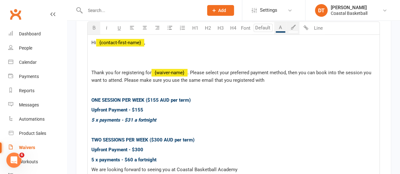
click at [123, 147] on span "Upfront Payment - $300" at bounding box center [117, 150] width 52 height 6
click at [133, 157] on span "5 x payments - $60 a fortnight" at bounding box center [123, 160] width 65 height 6
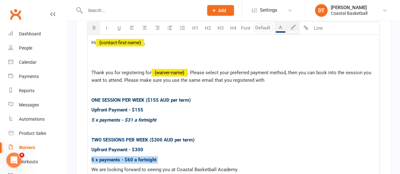
click at [133, 157] on span "5 x payments - $60 a fortnight" at bounding box center [123, 160] width 65 height 6
click at [243, 166] on p "﻿ $ ﻿ $ We are looking forward to seeing you at Coastal Basketball Academy" at bounding box center [233, 170] width 285 height 8
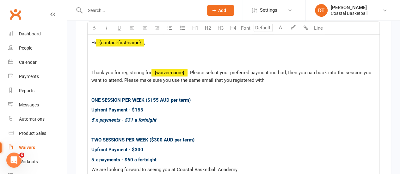
click at [257, 156] on p "﻿ $ 5 x payments - $60 a fortnight $ ﻿" at bounding box center [233, 160] width 285 height 8
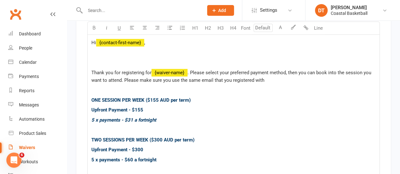
scroll to position [6403, 0]
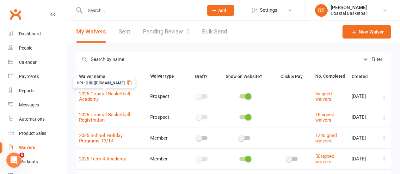
click at [105, 82] on span "https://app.clubworx.com/s/ALPNaCSo" at bounding box center [105, 83] width 38 height 6
click at [163, 29] on link "Pending Review 0" at bounding box center [166, 32] width 47 height 22
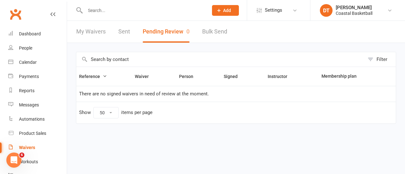
click at [90, 34] on link "My Waivers" at bounding box center [90, 32] width 29 height 22
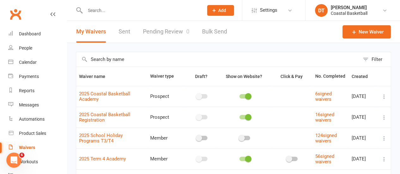
click at [174, 36] on link "Pending Review 0" at bounding box center [166, 32] width 47 height 22
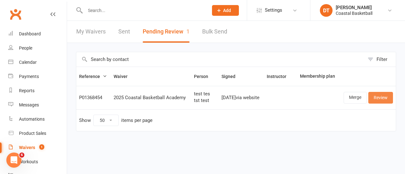
click at [393, 97] on td "Merge Review" at bounding box center [367, 97] width 57 height 23
click at [389, 98] on link "Review" at bounding box center [381, 97] width 25 height 11
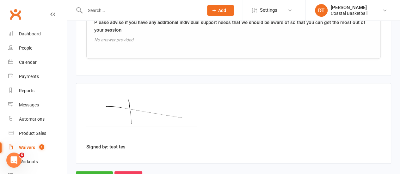
scroll to position [1386, 0]
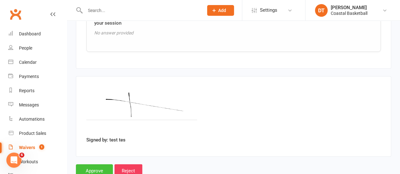
click at [98, 165] on input "Approve" at bounding box center [94, 171] width 37 height 13
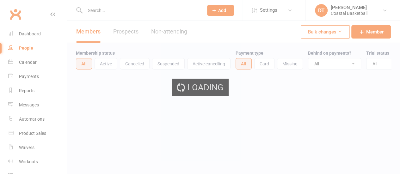
select select "100"
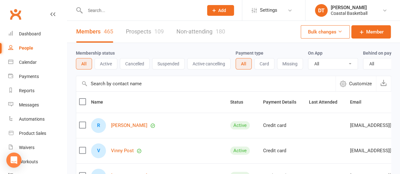
click at [126, 91] on input "text" at bounding box center [206, 83] width 260 height 15
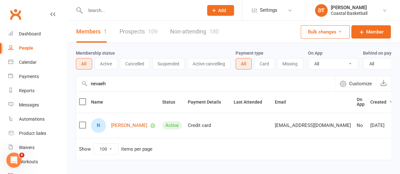
type input "nevaeh"
click at [123, 128] on link "Nevaeh Ortuzar" at bounding box center [129, 125] width 36 height 5
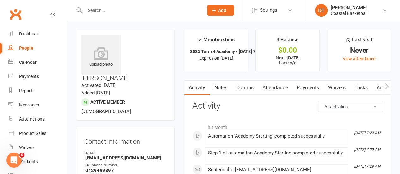
click at [302, 88] on link "Payments" at bounding box center [307, 88] width 31 height 15
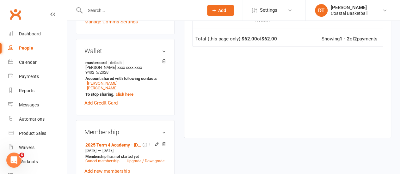
scroll to position [217, 0]
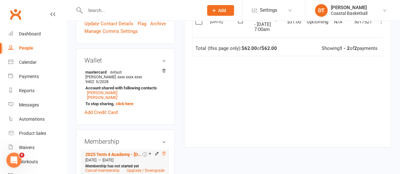
click at [165, 152] on icon at bounding box center [164, 153] width 3 height 3
